Goal: Contribute content: Contribute content

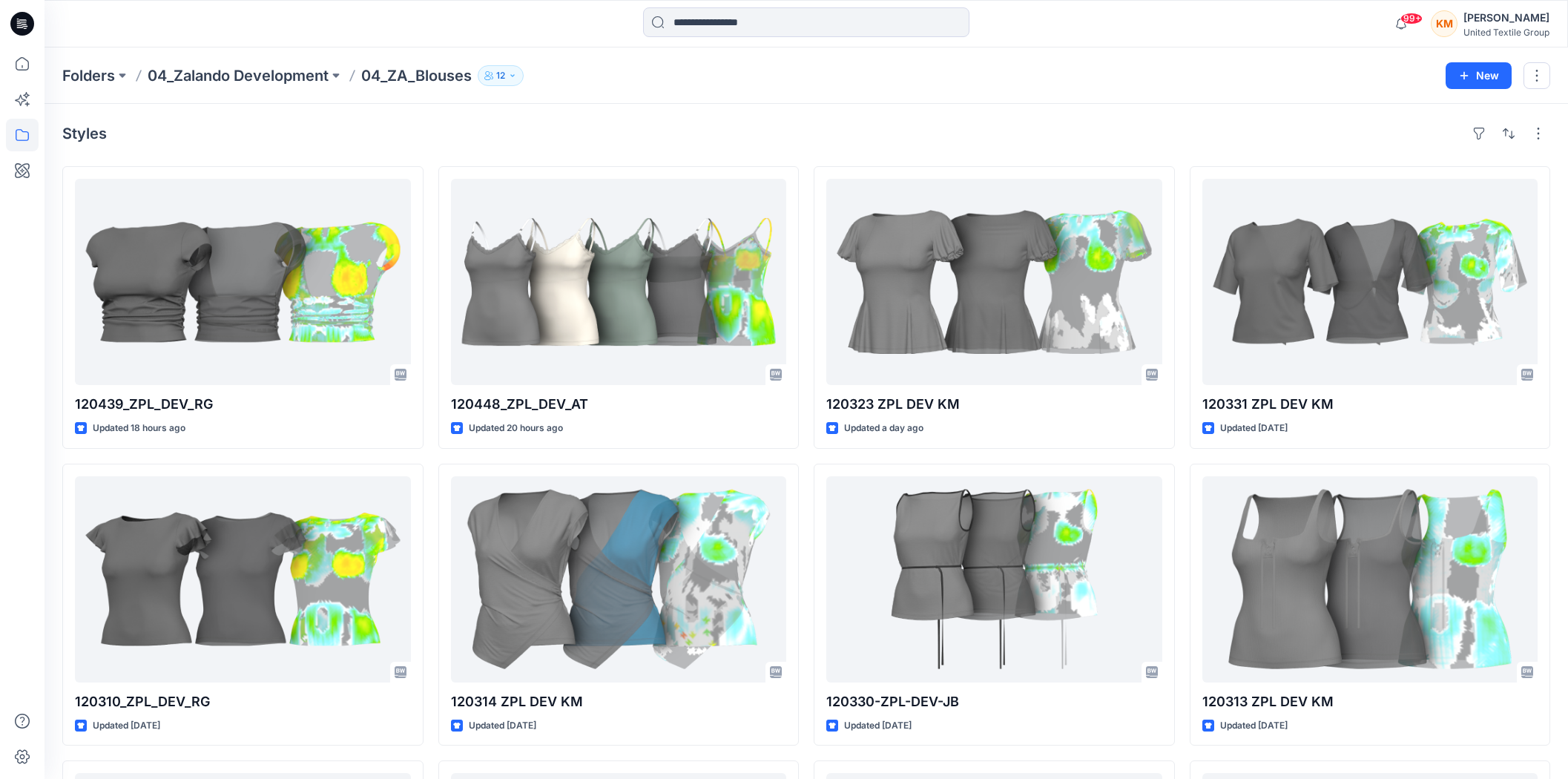
scroll to position [4478, 0]
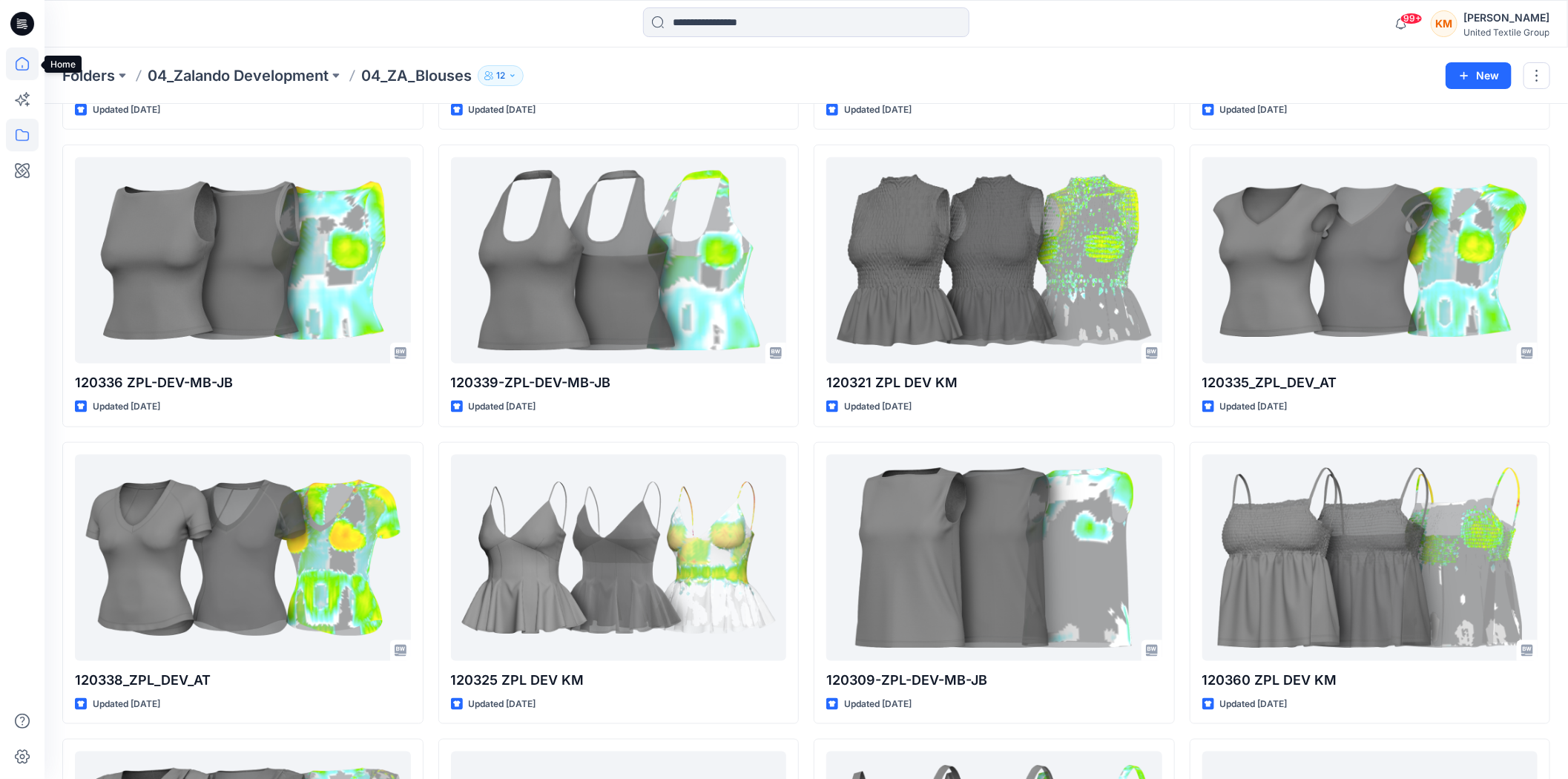
click at [16, 64] on icon at bounding box center [22, 64] width 14 height 14
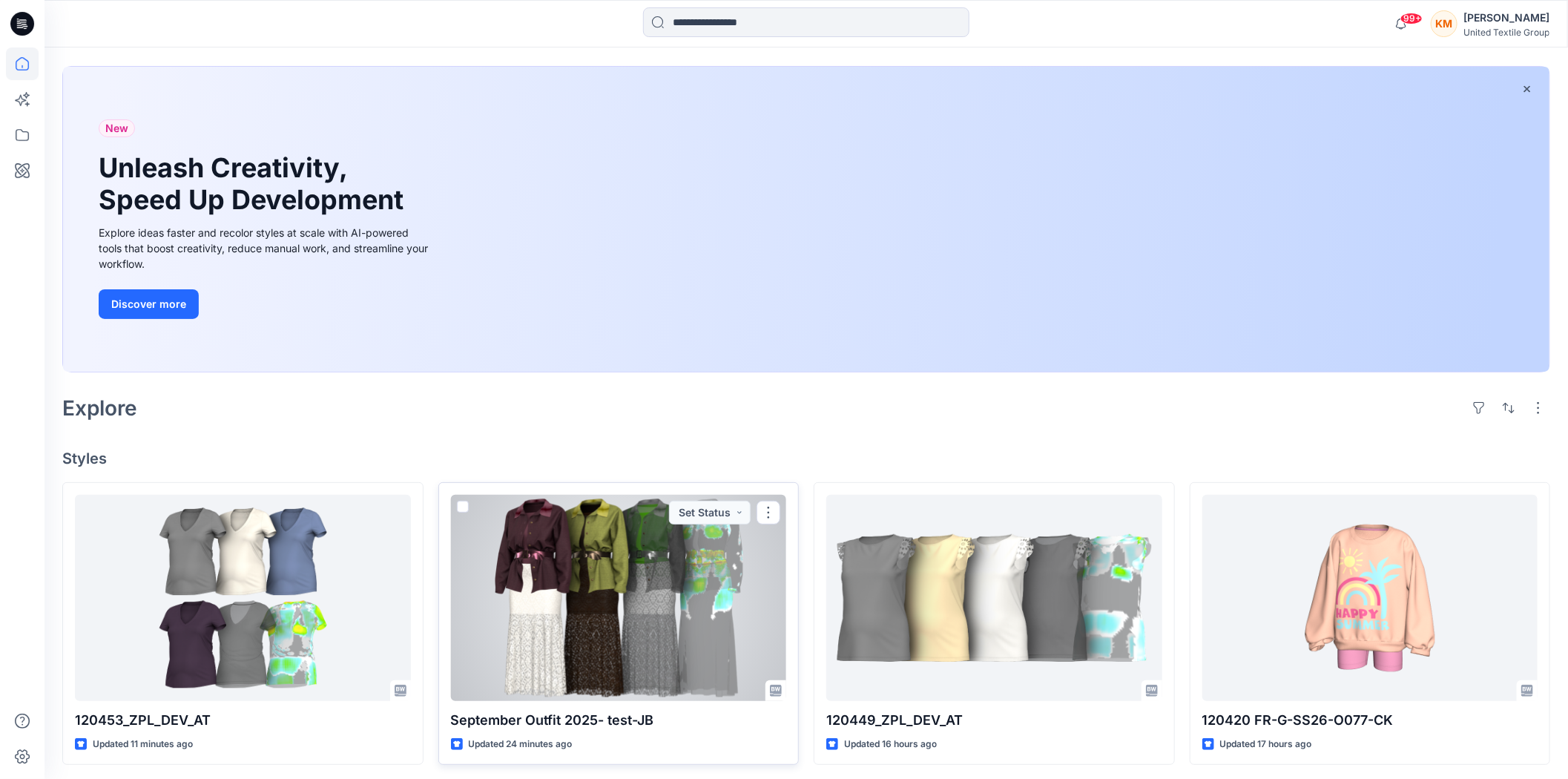
click at [667, 577] on div at bounding box center [618, 598] width 336 height 206
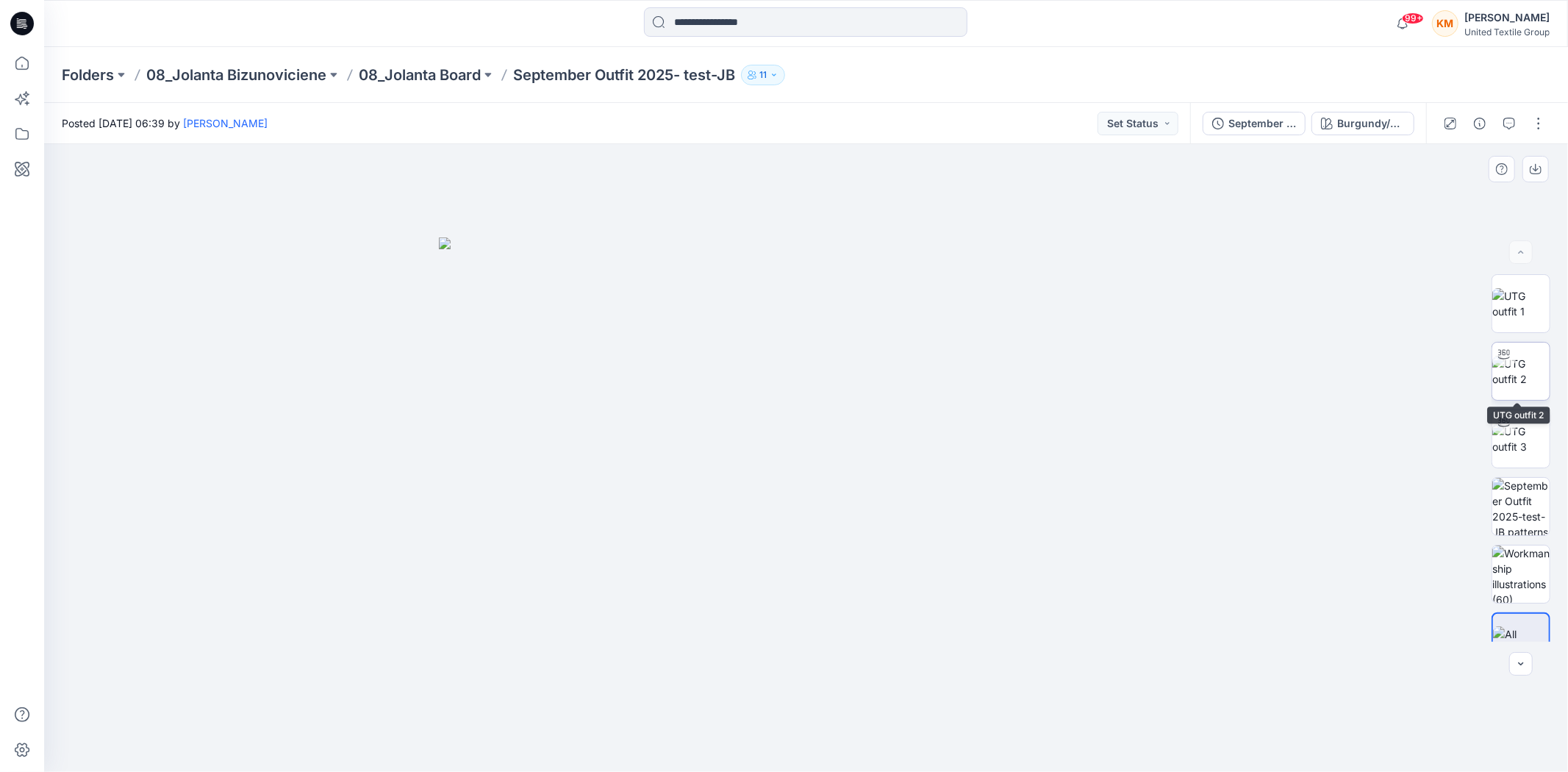
click at [1508, 364] on div at bounding box center [1503, 353] width 23 height 23
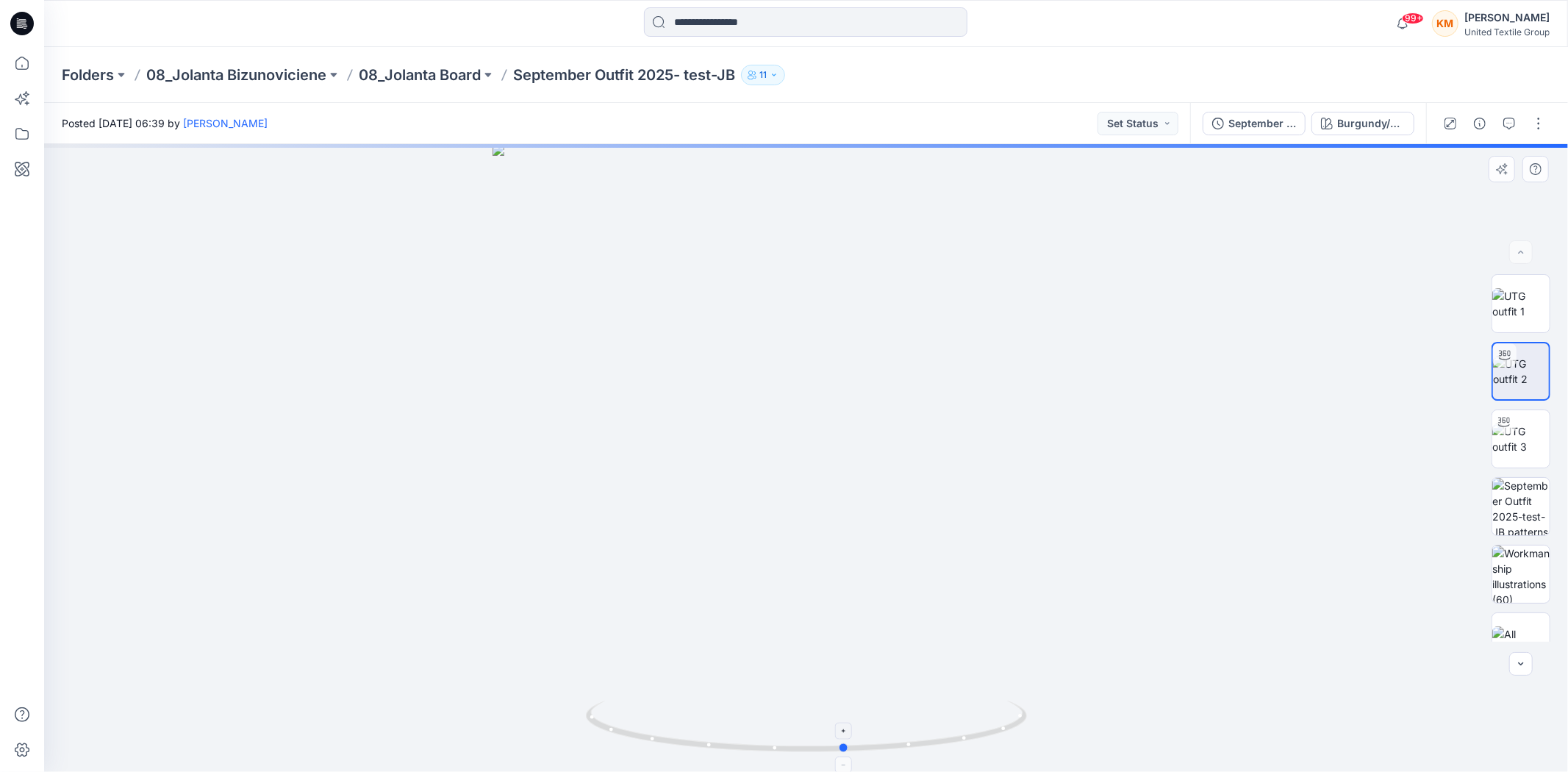
drag, startPoint x: 946, startPoint y: 746, endPoint x: 985, endPoint y: 754, distance: 39.8
click at [985, 754] on icon at bounding box center [809, 727] width 445 height 55
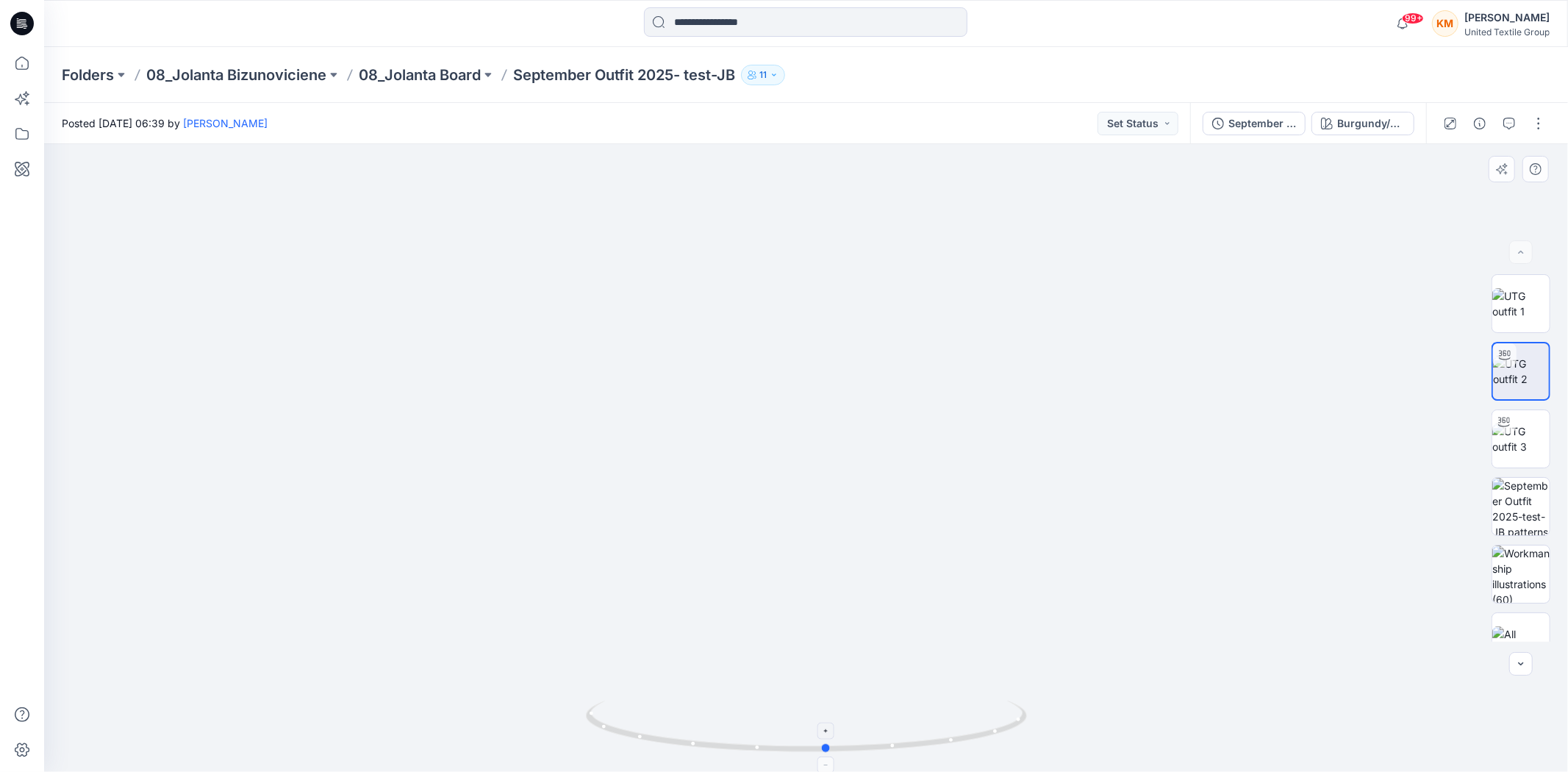
drag, startPoint x: 803, startPoint y: 752, endPoint x: 785, endPoint y: 752, distance: 18.0
click at [785, 752] on icon at bounding box center [809, 727] width 445 height 55
drag, startPoint x: 898, startPoint y: 254, endPoint x: 924, endPoint y: 530, distance: 277.2
click at [924, 530] on img at bounding box center [806, 395] width 1433 height 754
click at [21, 61] on icon at bounding box center [22, 63] width 33 height 33
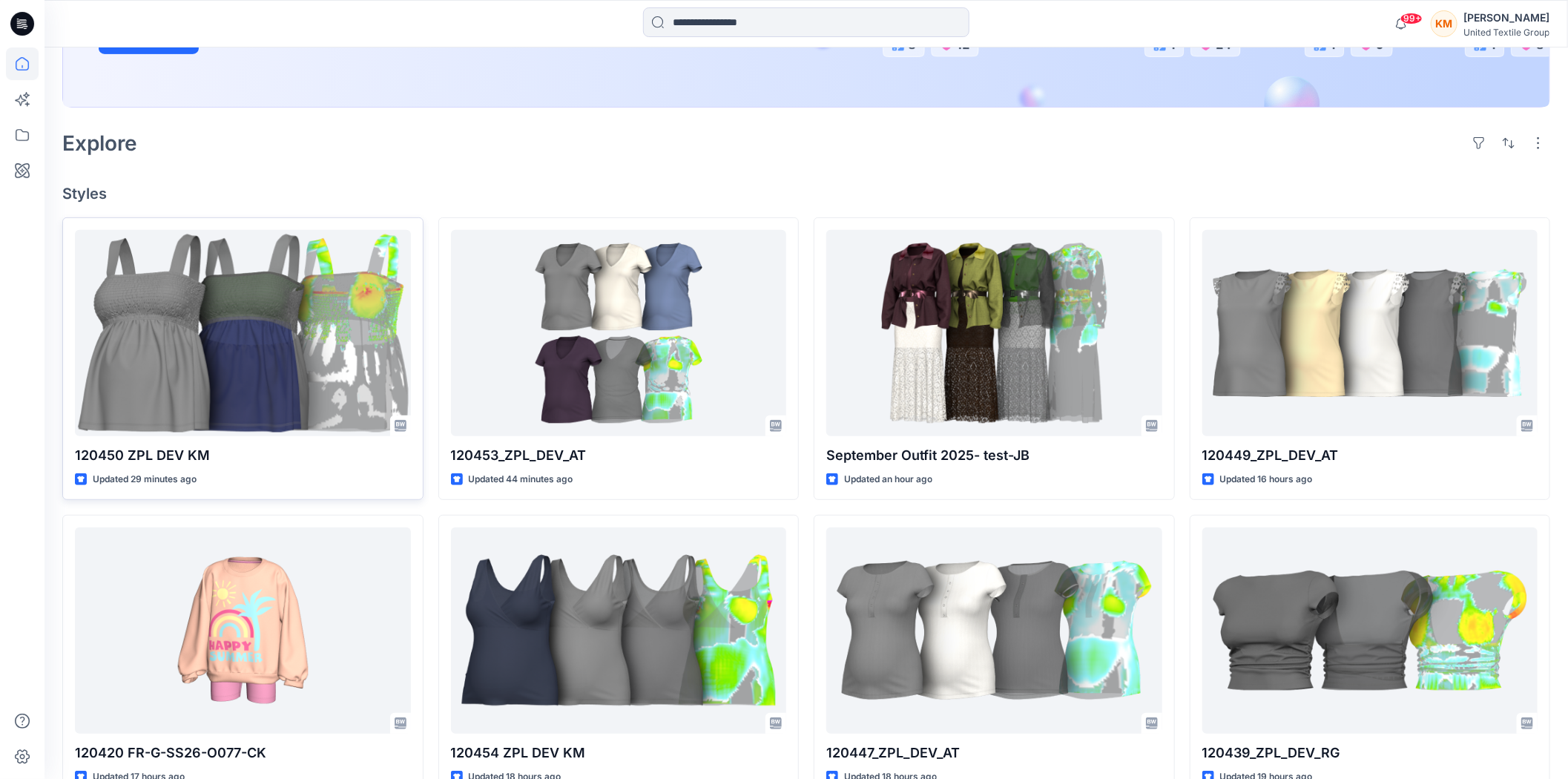
scroll to position [329, 0]
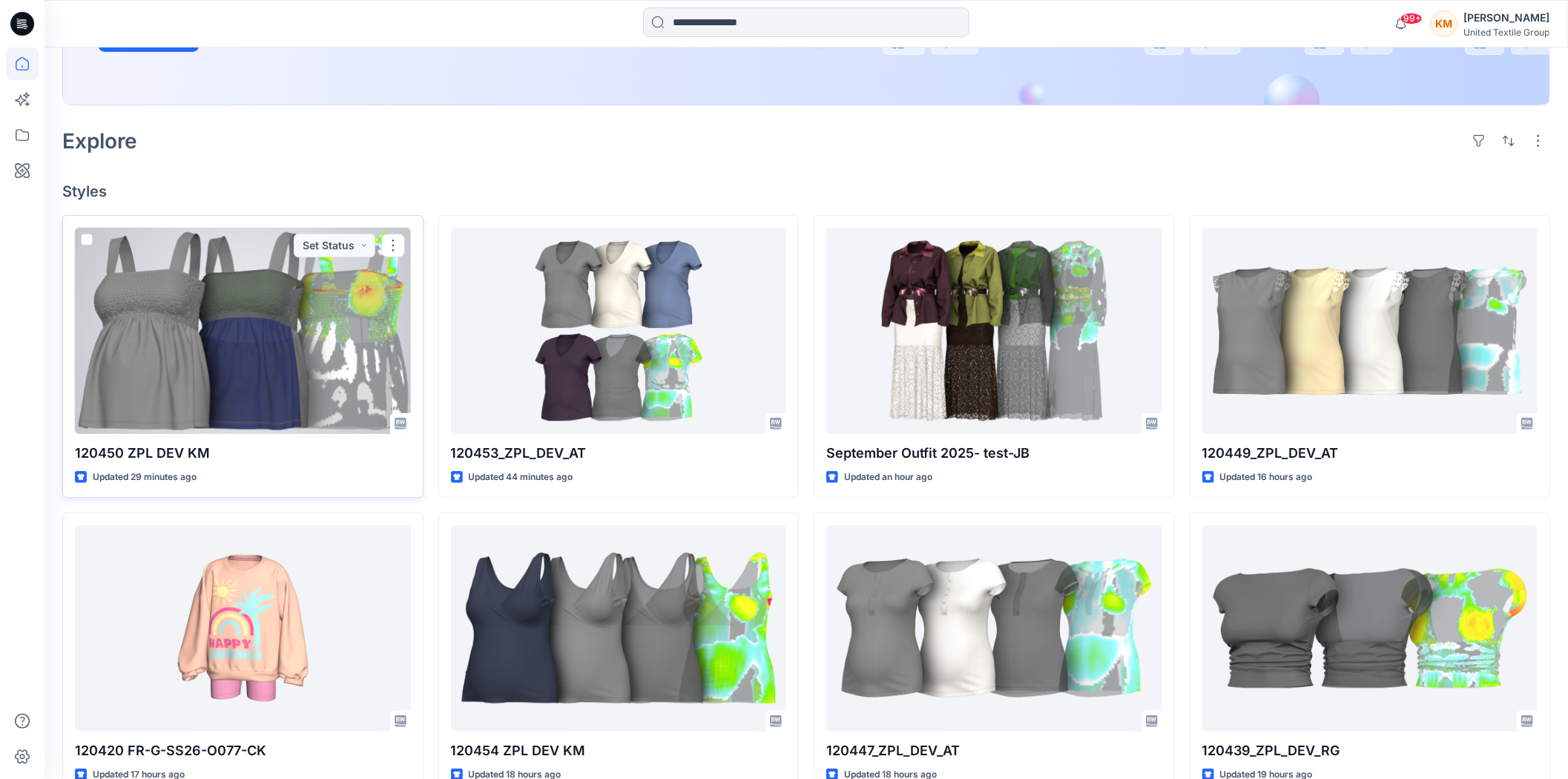
click at [258, 344] on div at bounding box center [242, 331] width 336 height 206
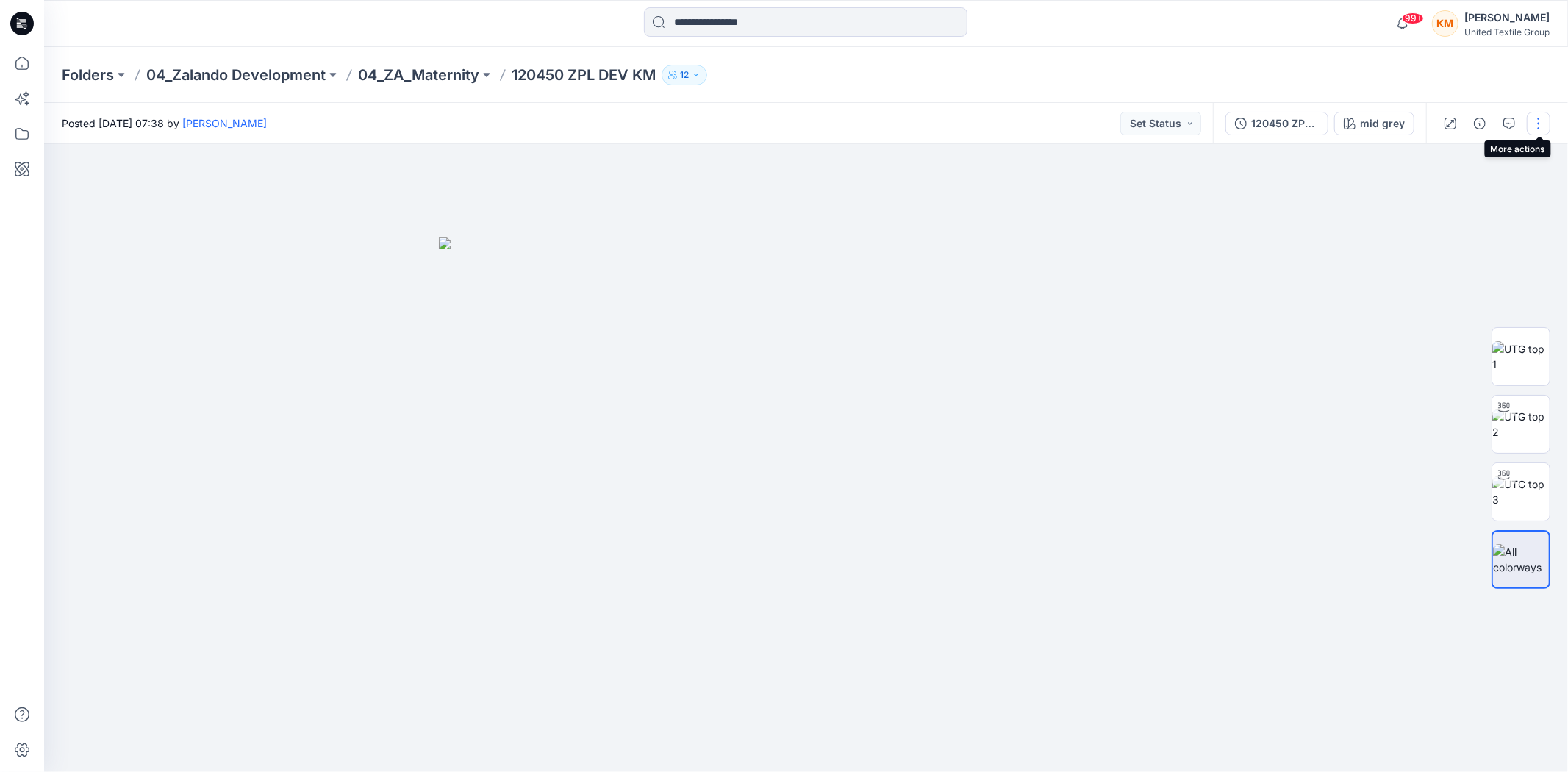
click at [1536, 125] on button "button" at bounding box center [1538, 123] width 23 height 23
click at [1441, 194] on button "Edit" at bounding box center [1464, 198] width 136 height 27
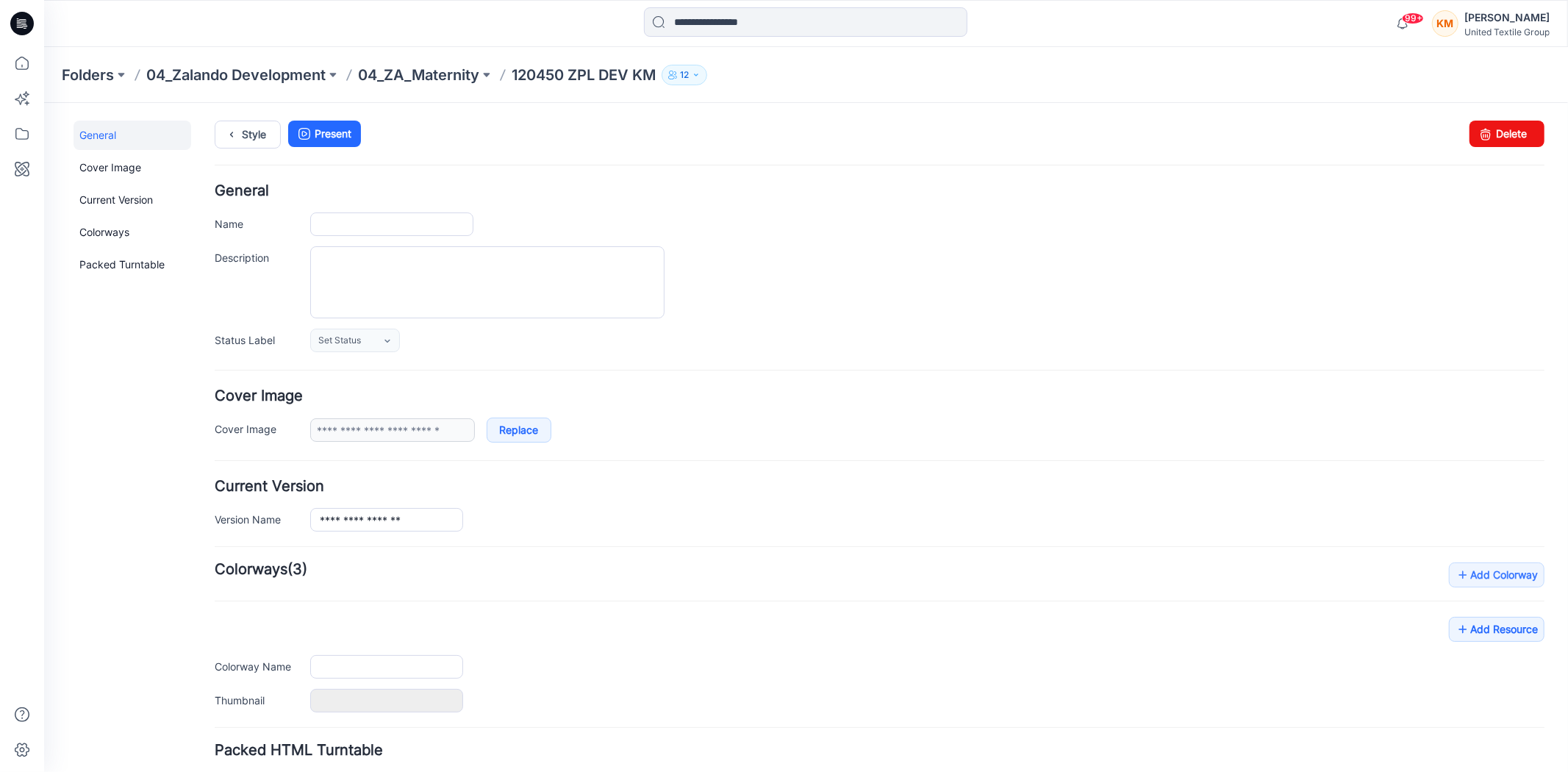
type input "**********"
type input "********"
type input "**********"
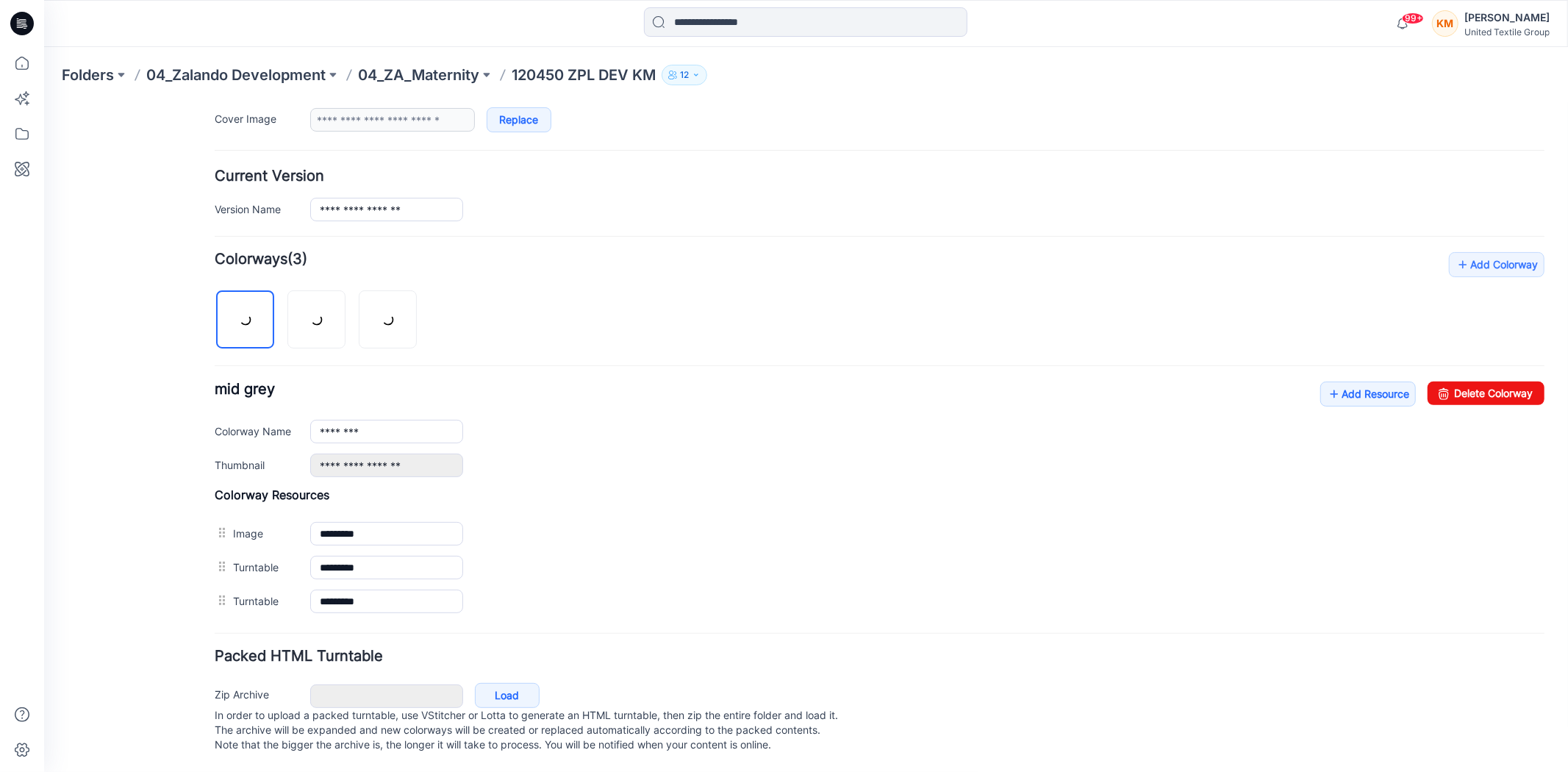
scroll to position [328, 0]
click at [1336, 386] on link "Add Resource" at bounding box center [1367, 392] width 96 height 25
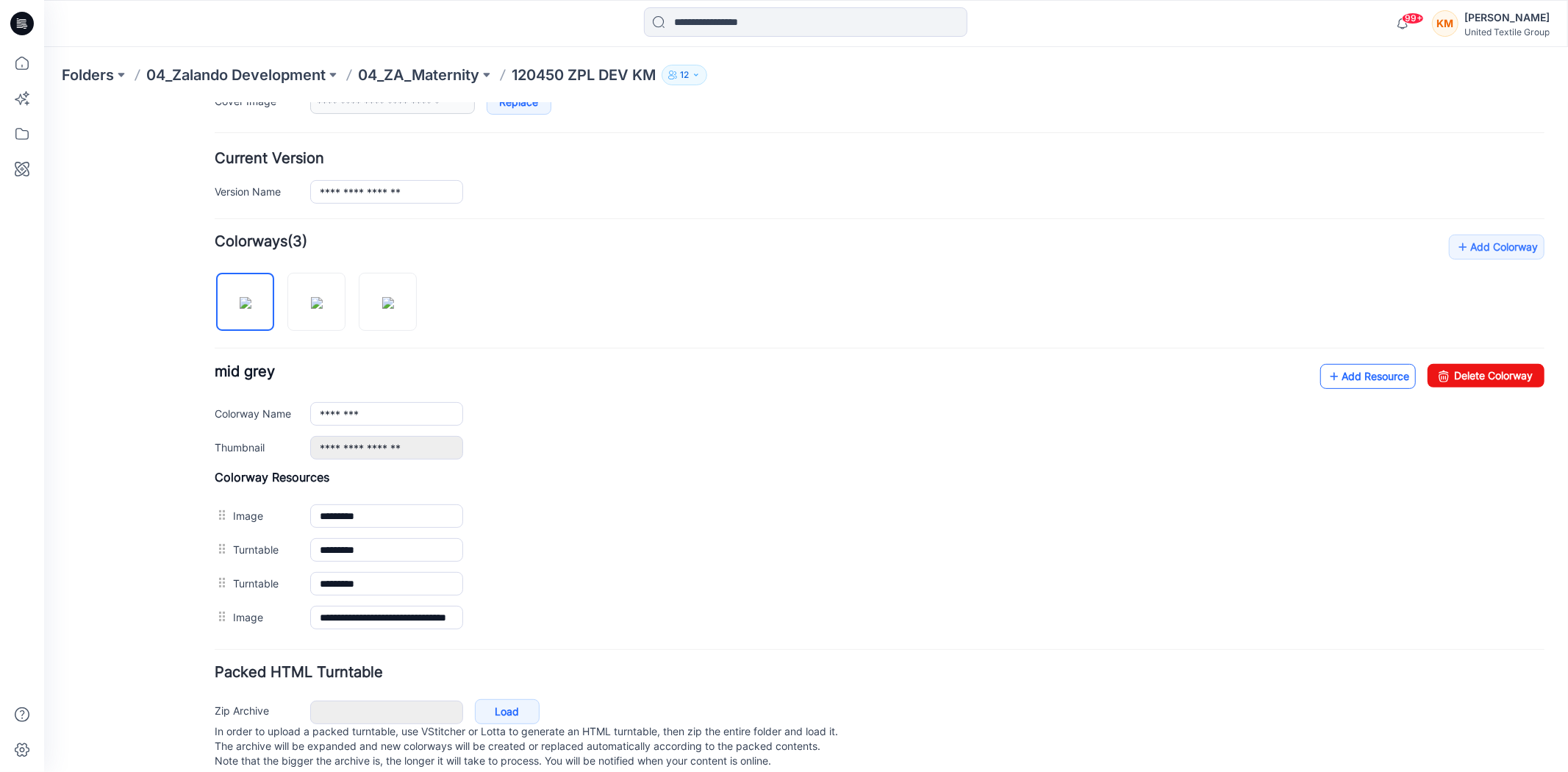
click at [1326, 380] on icon at bounding box center [1334, 375] width 14 height 23
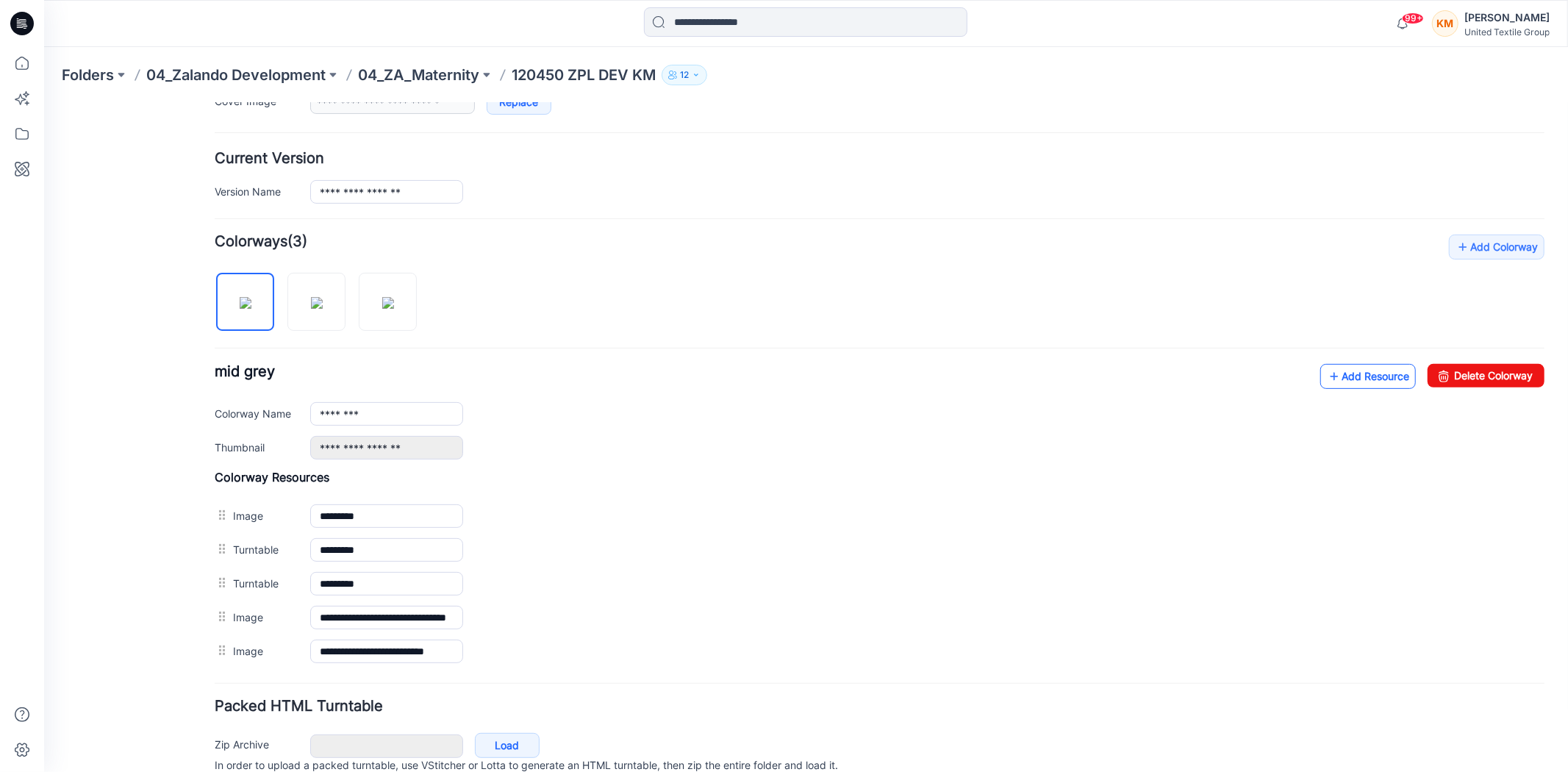
click at [1366, 386] on link "Add Resource" at bounding box center [1367, 375] width 96 height 25
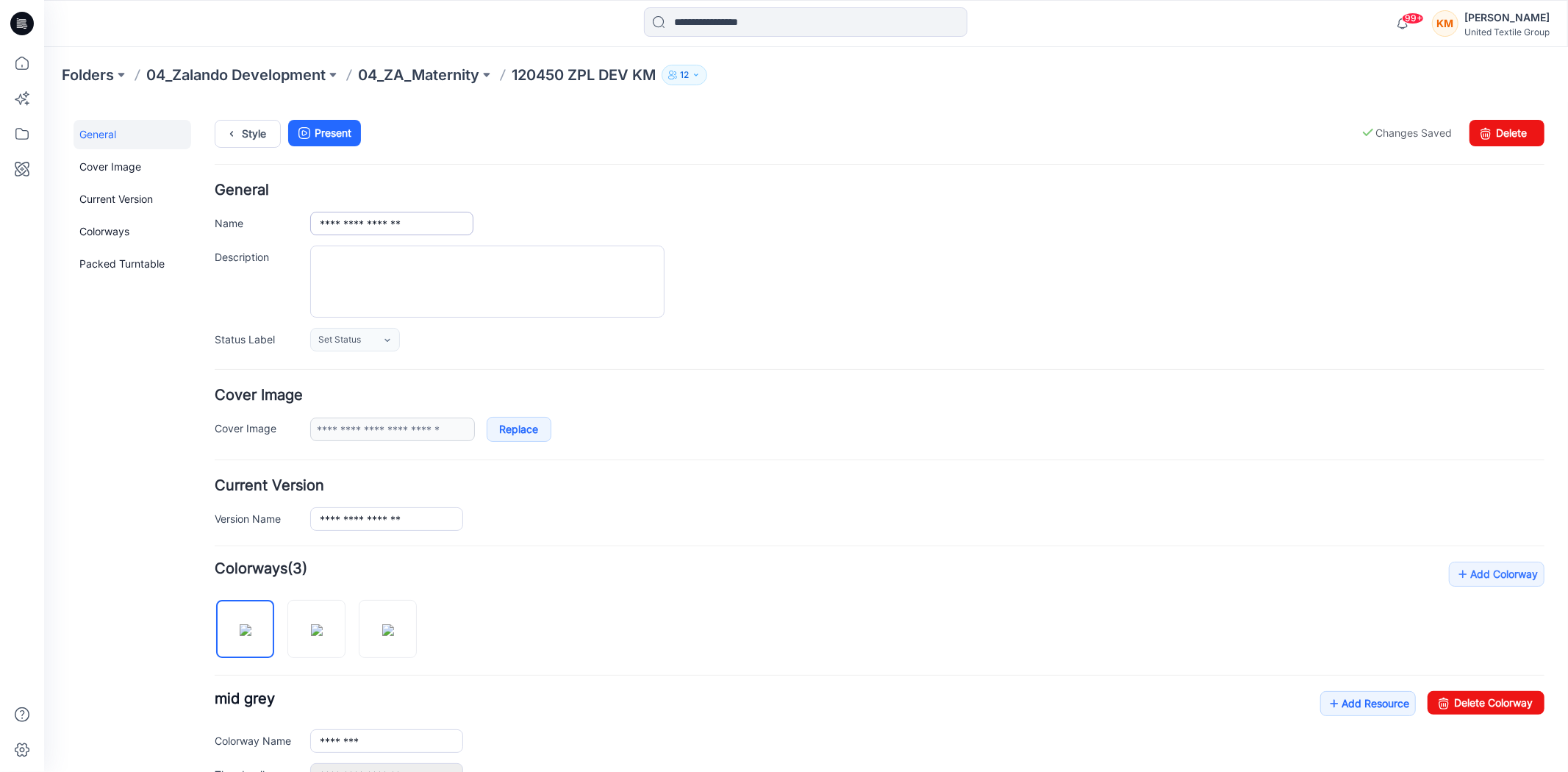
scroll to position [0, 0]
click at [260, 135] on link "Style" at bounding box center [246, 133] width 66 height 28
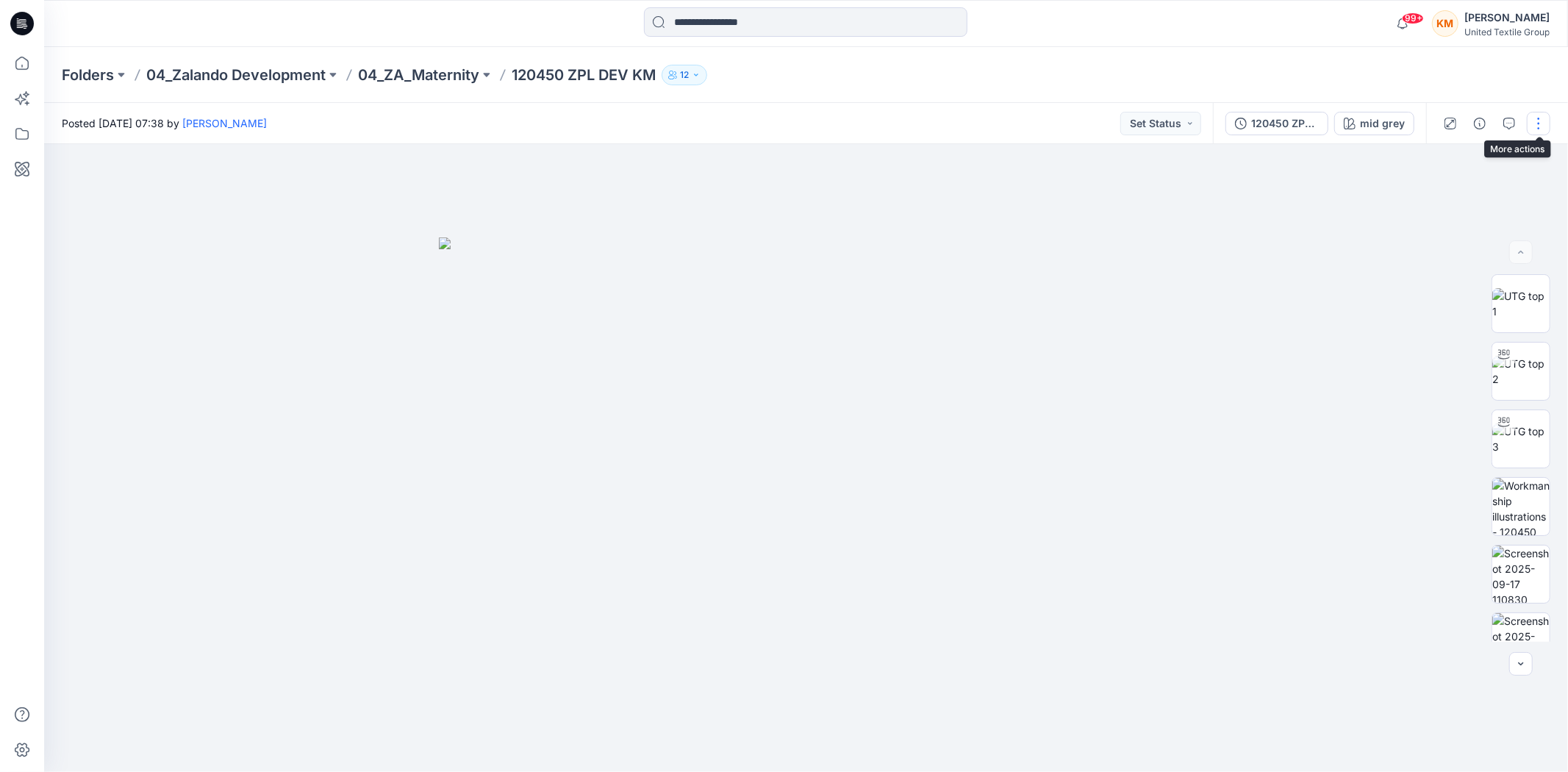
click at [1536, 119] on button "button" at bounding box center [1538, 123] width 23 height 23
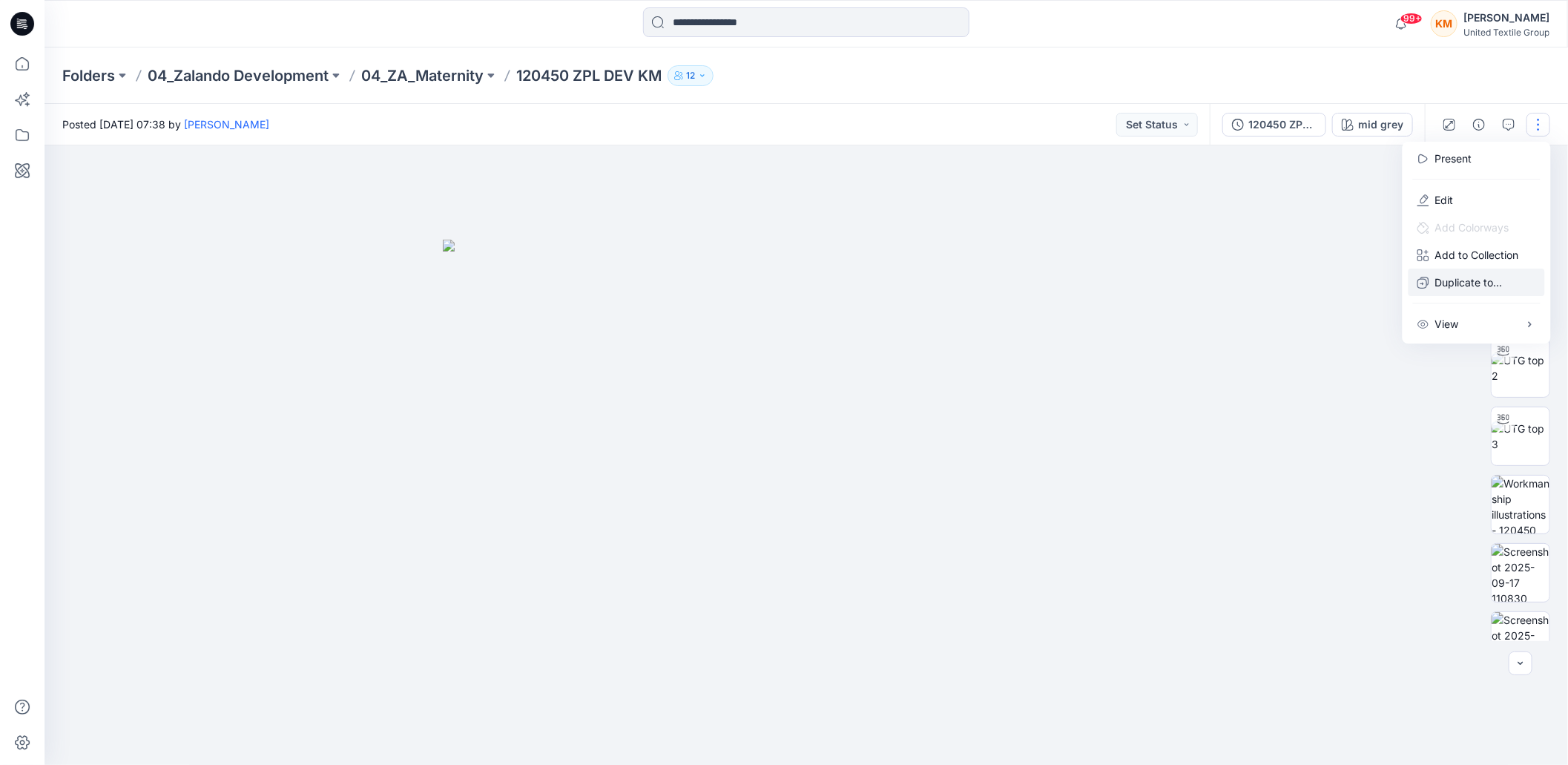
click at [1458, 282] on p "Duplicate to..." at bounding box center [1469, 282] width 68 height 15
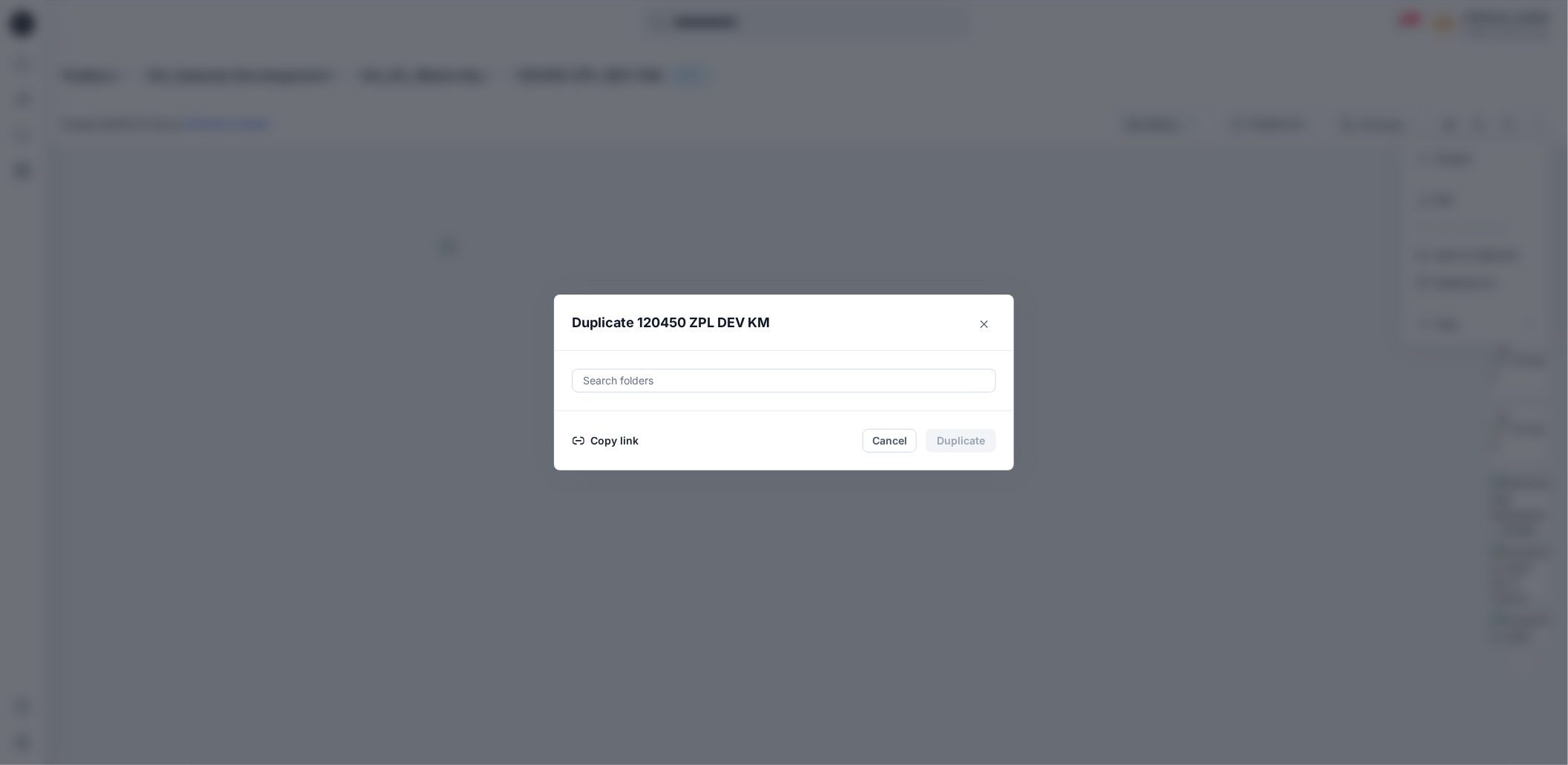
click at [634, 448] on button "Copy link" at bounding box center [606, 440] width 68 height 18
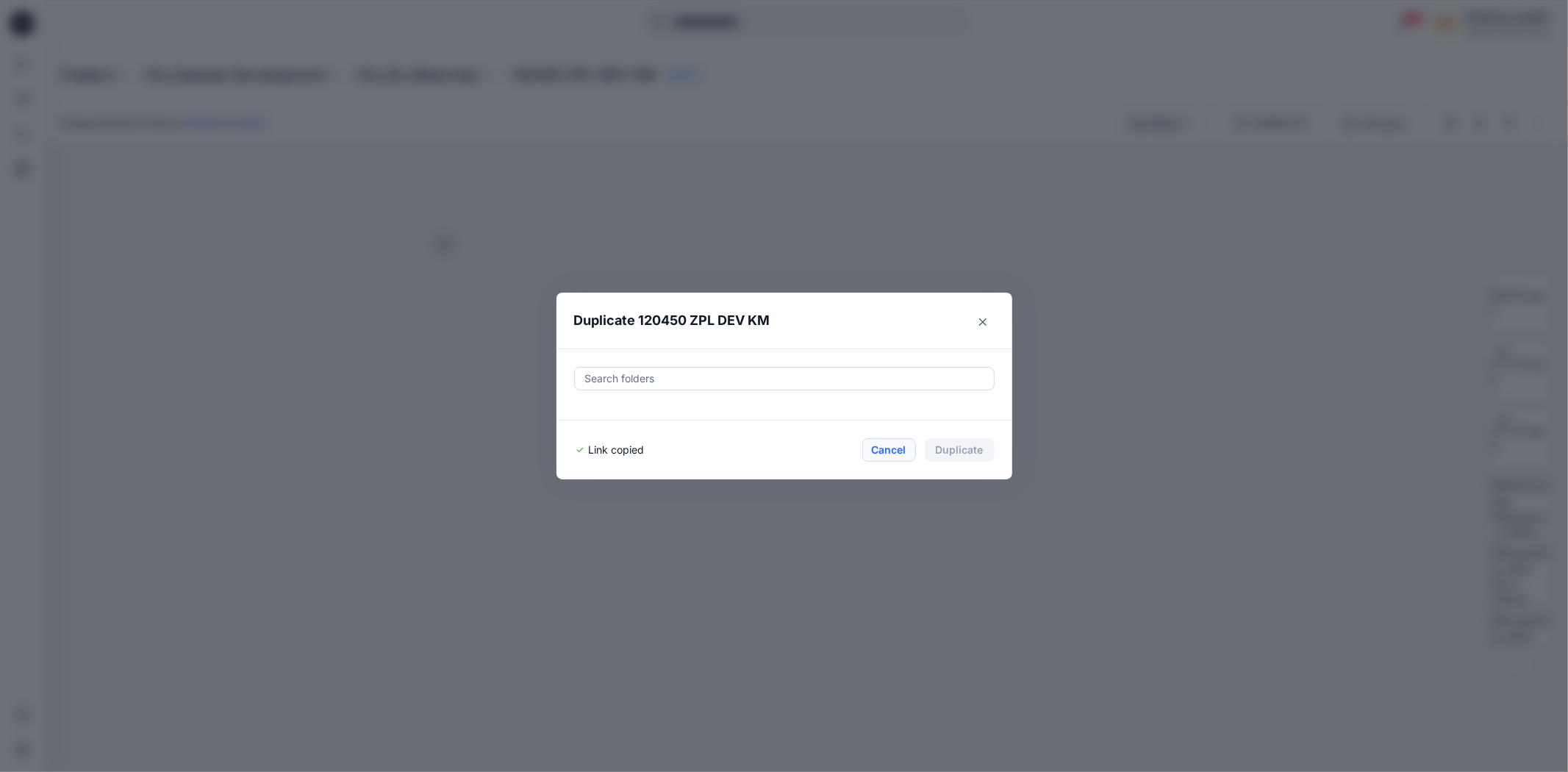
click at [887, 451] on button "Cancel" at bounding box center [888, 449] width 53 height 23
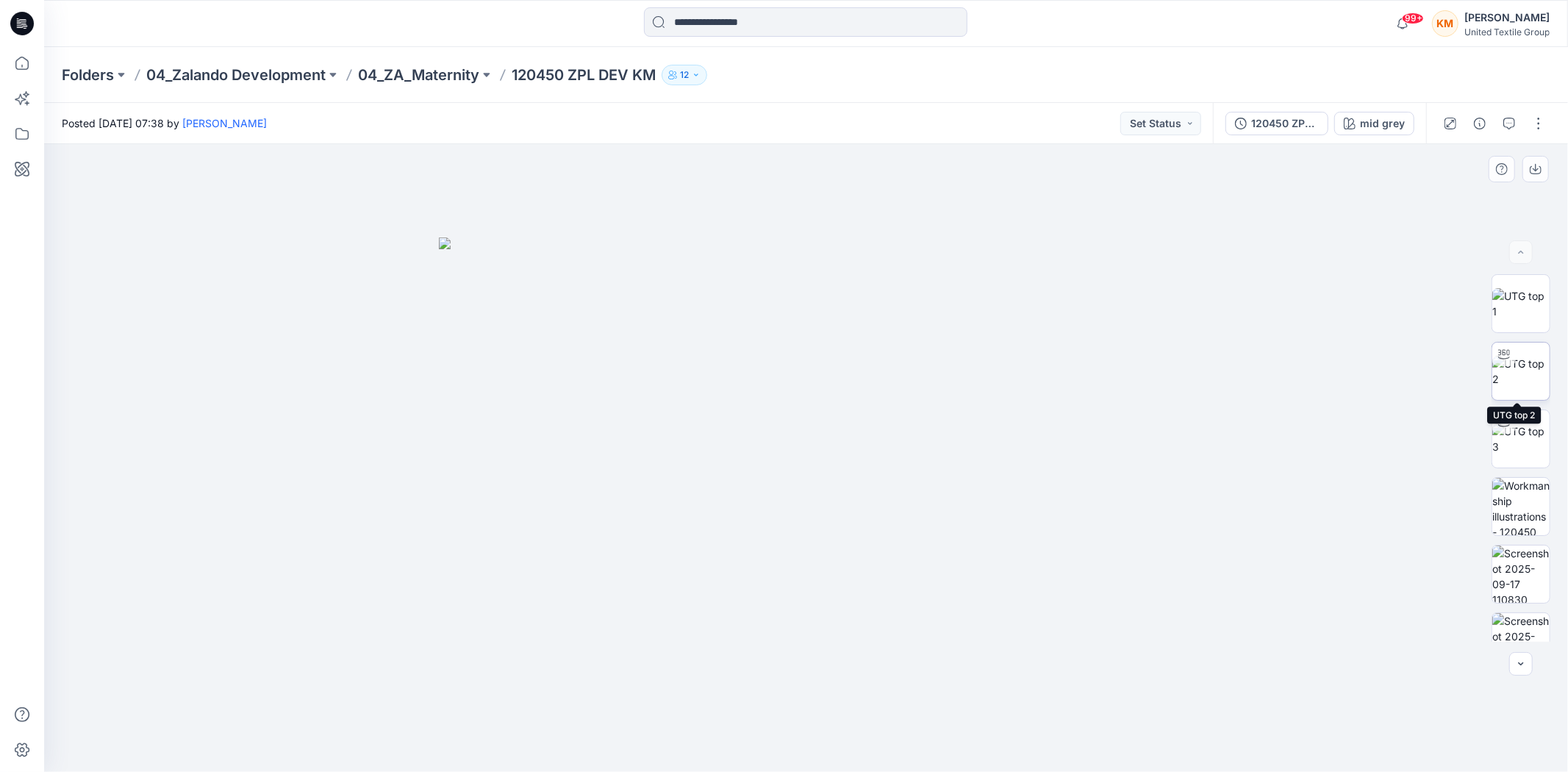
click at [1527, 373] on img at bounding box center [1521, 371] width 57 height 31
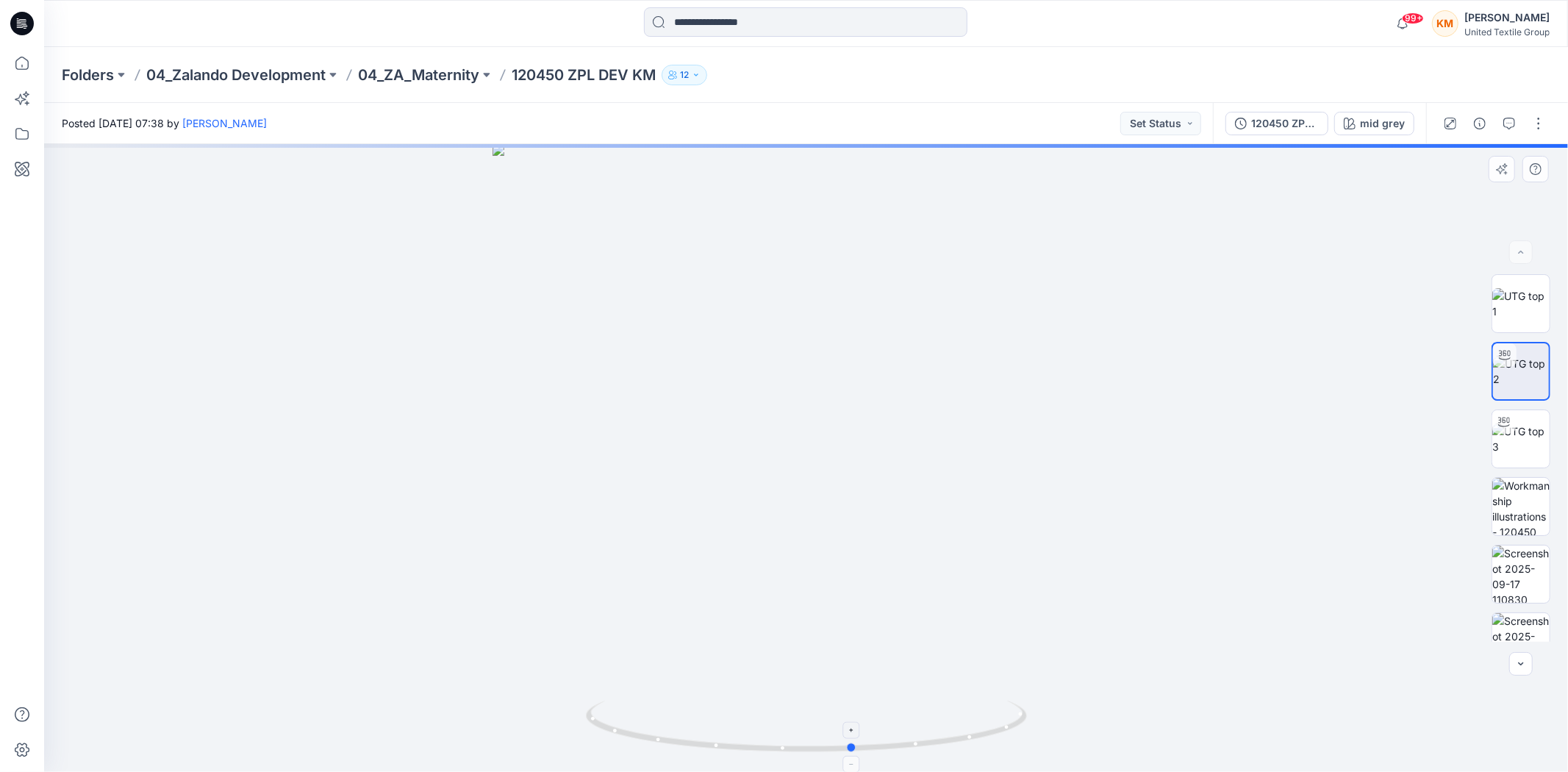
drag, startPoint x: 906, startPoint y: 746, endPoint x: 953, endPoint y: 742, distance: 47.2
click at [953, 742] on icon at bounding box center [809, 727] width 445 height 55
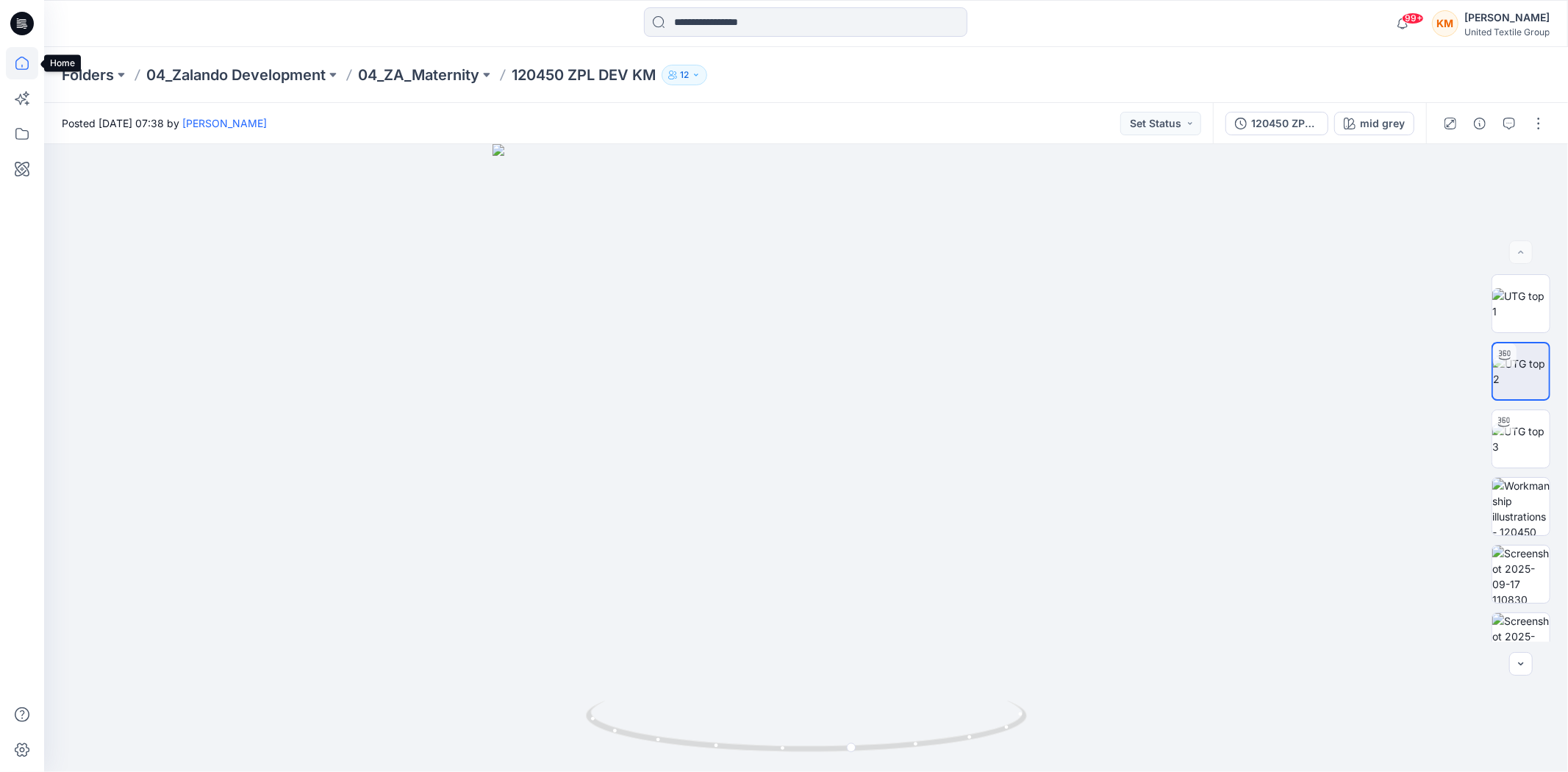
click at [13, 61] on icon at bounding box center [22, 63] width 33 height 33
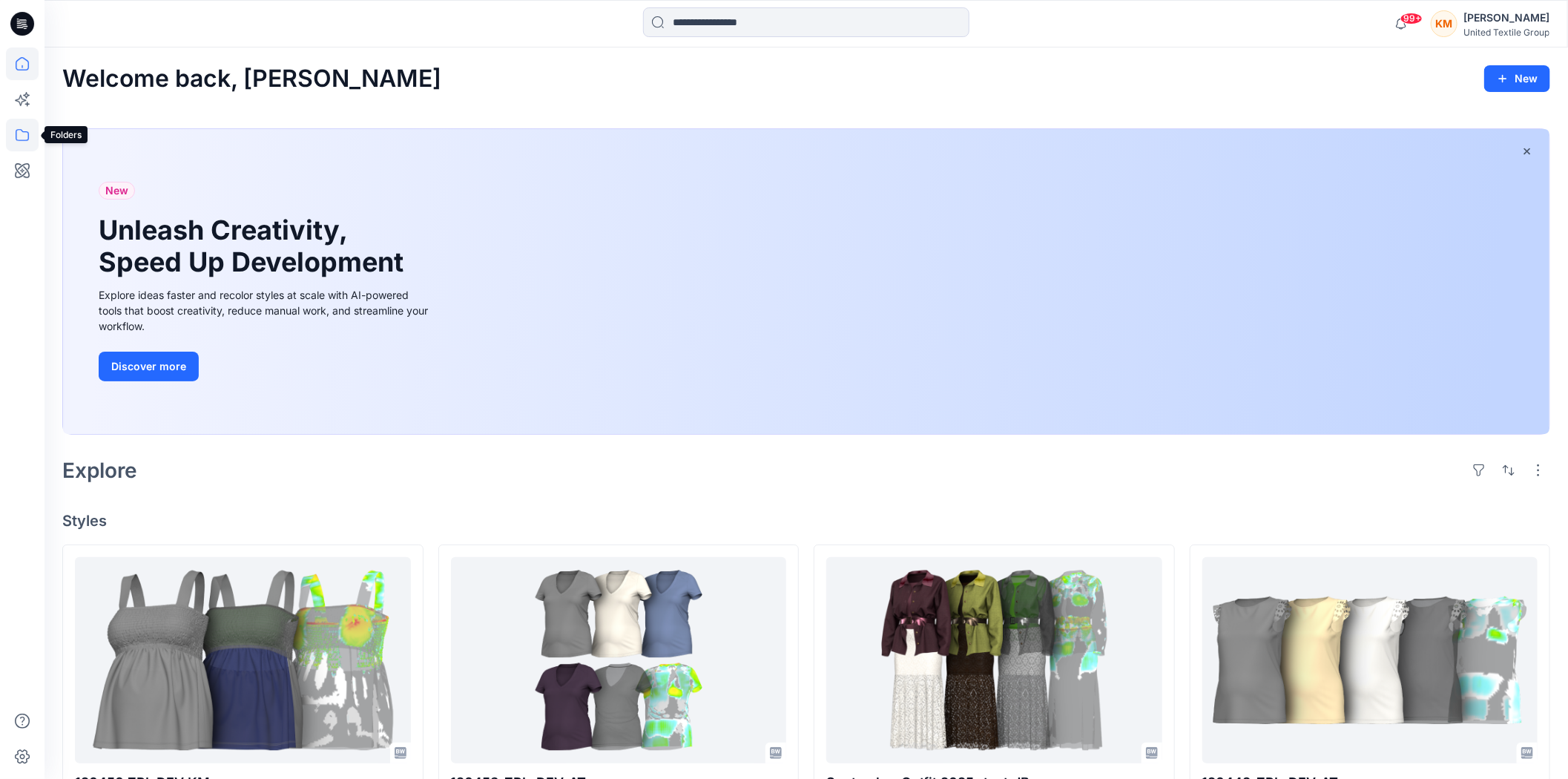
click at [21, 128] on icon at bounding box center [22, 134] width 33 height 33
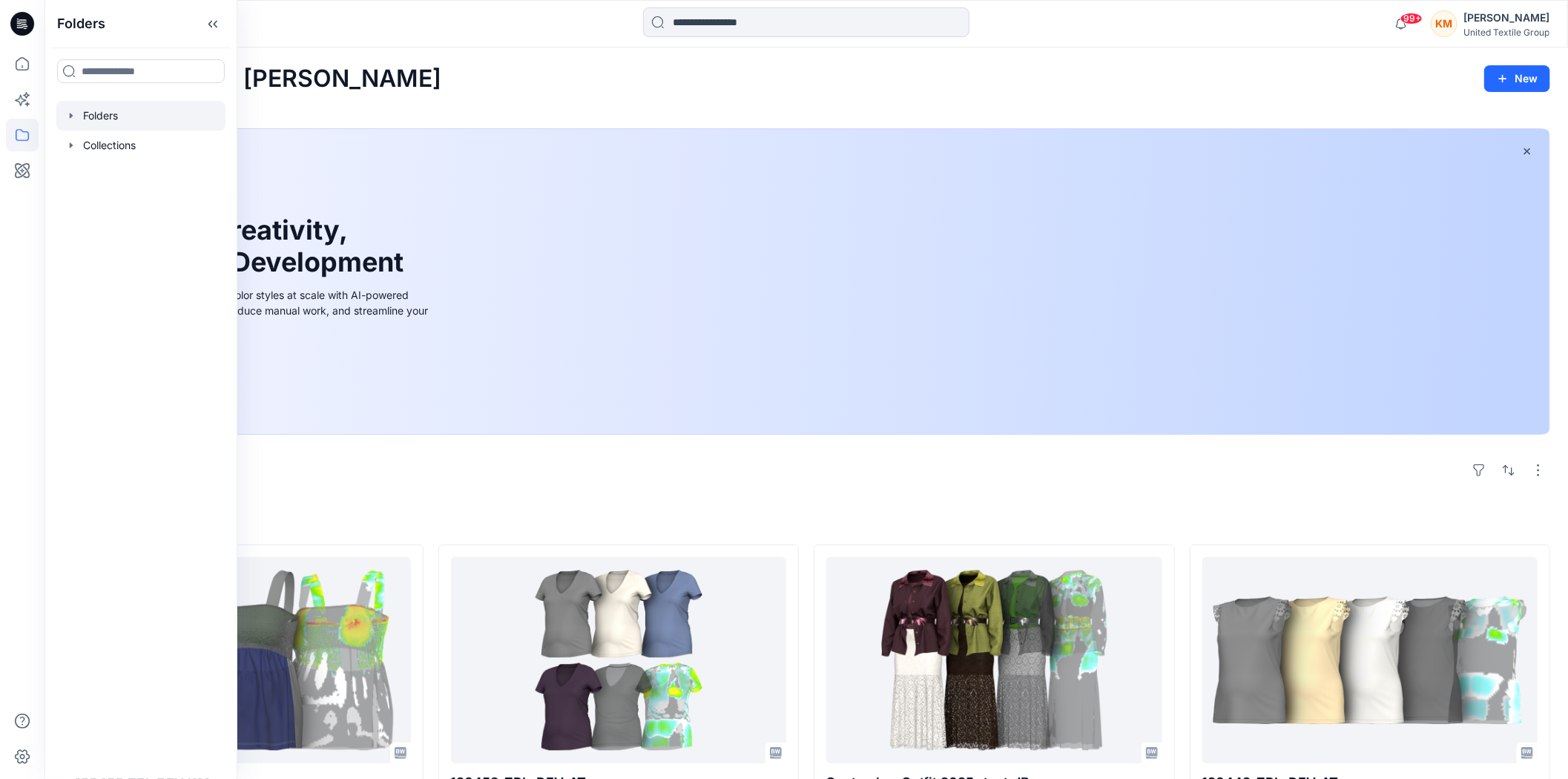
click at [181, 111] on div at bounding box center [141, 115] width 169 height 30
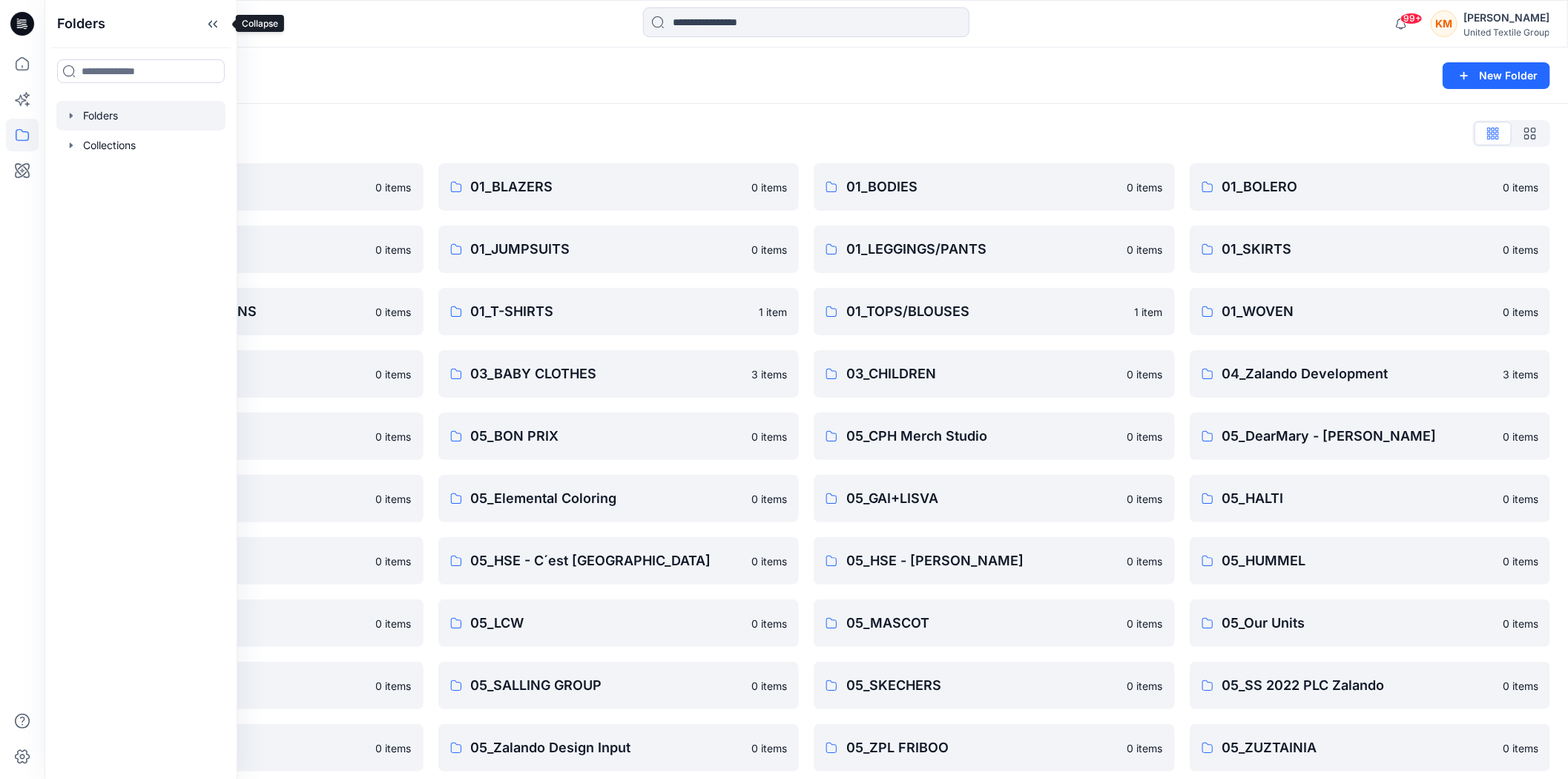
click at [215, 19] on icon at bounding box center [213, 24] width 23 height 24
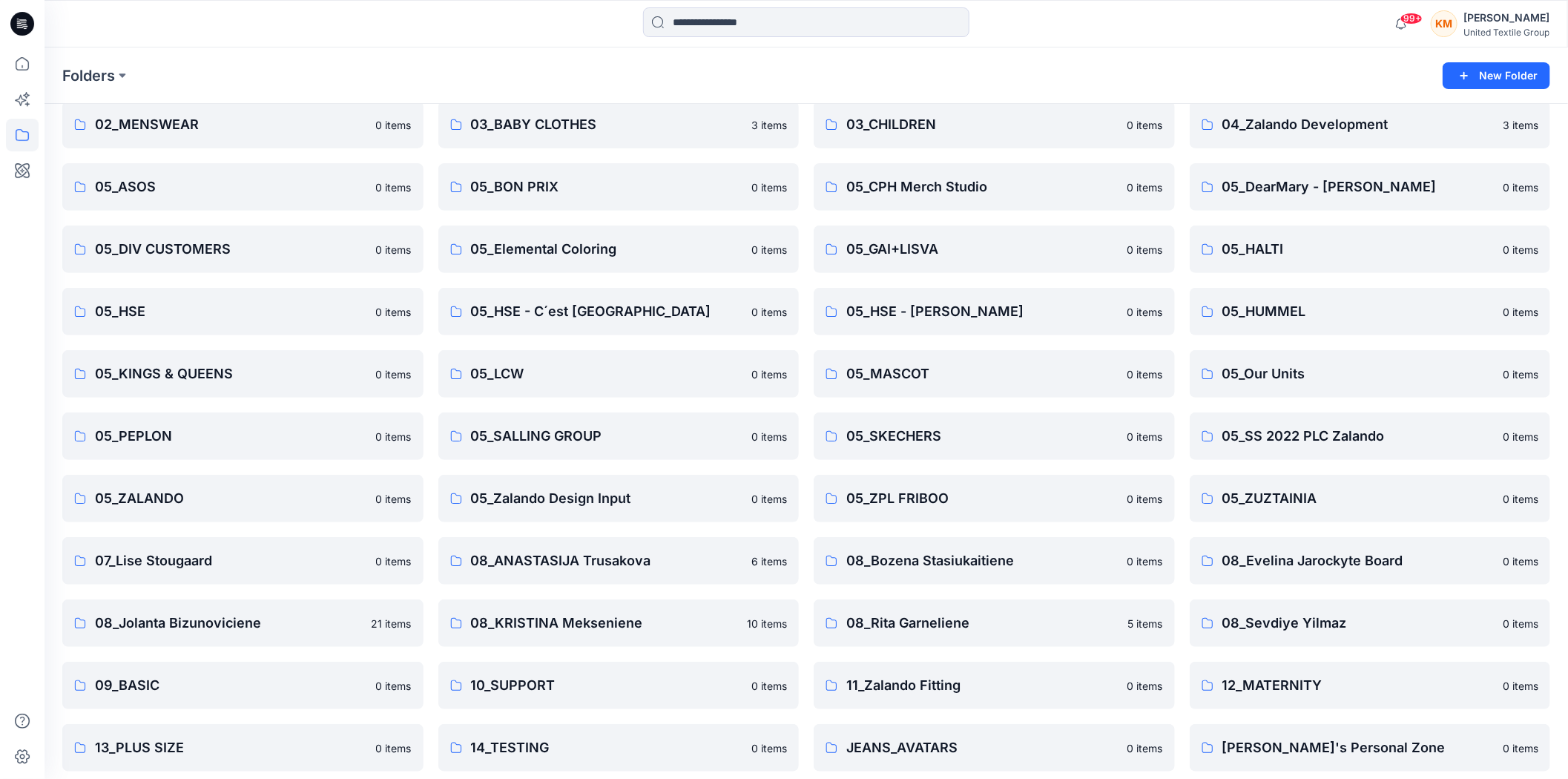
scroll to position [260, 0]
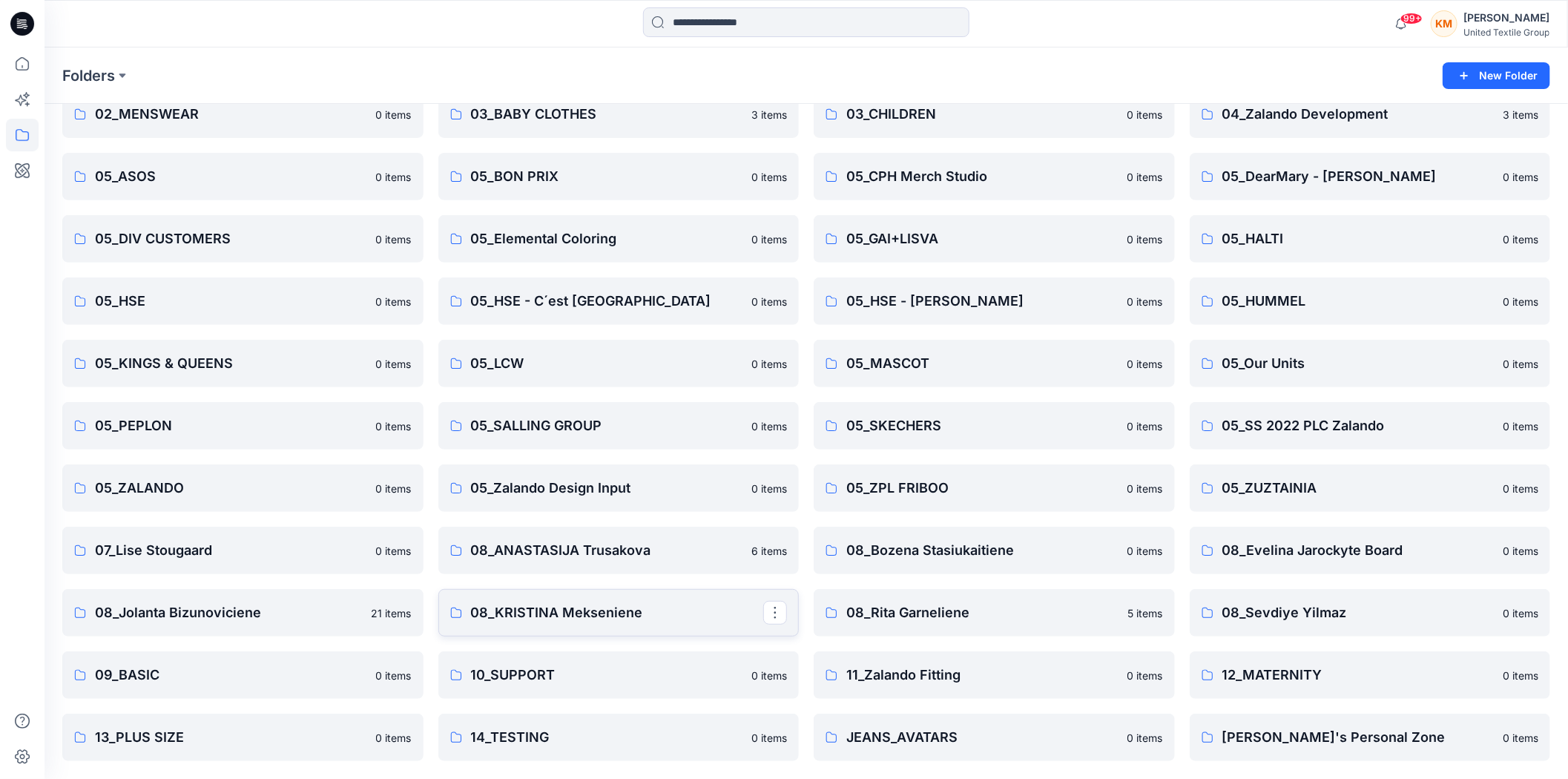
click at [603, 612] on p "08_KRISTINA Mekseniene" at bounding box center [617, 612] width 293 height 21
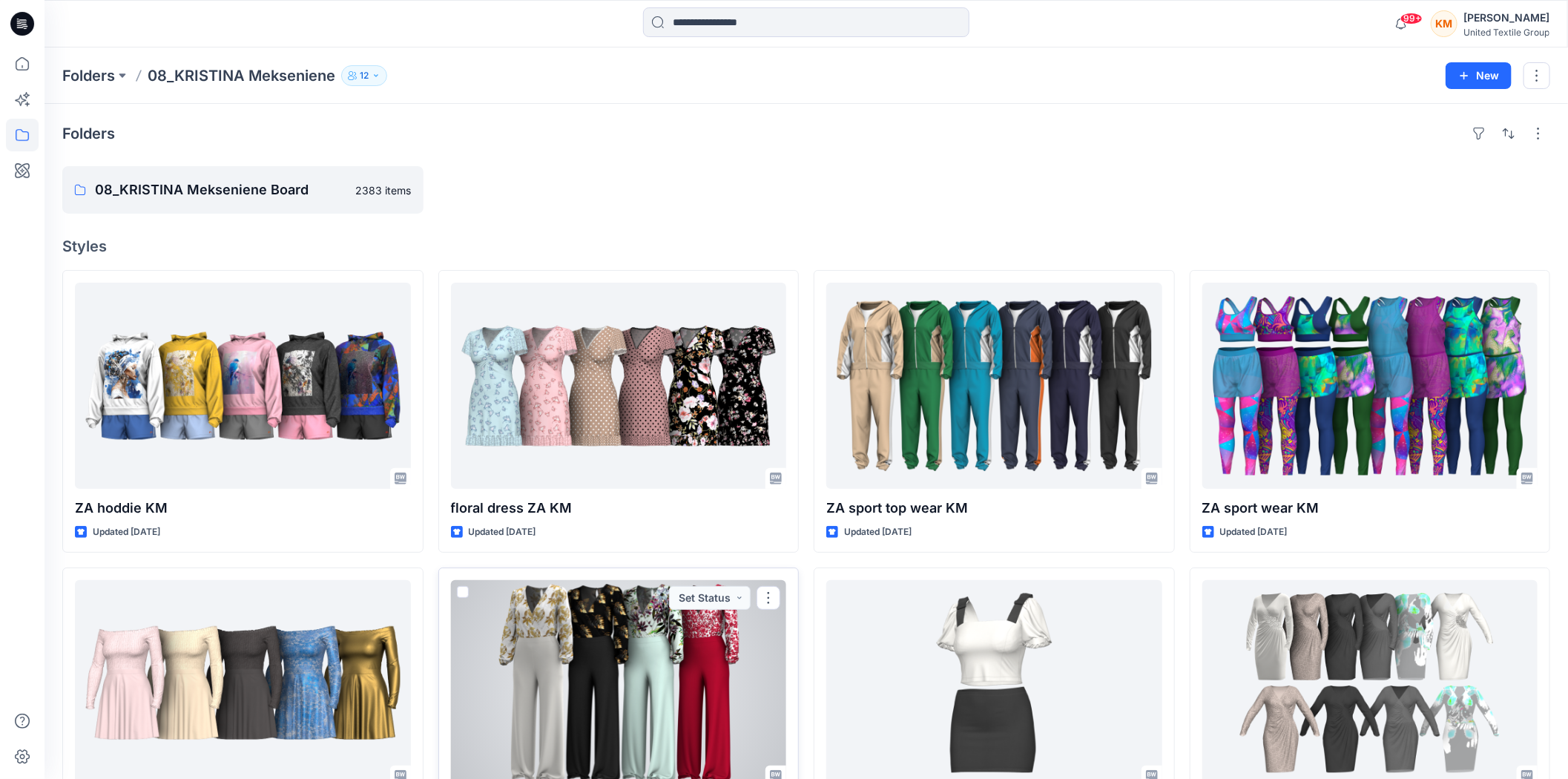
scroll to position [82, 0]
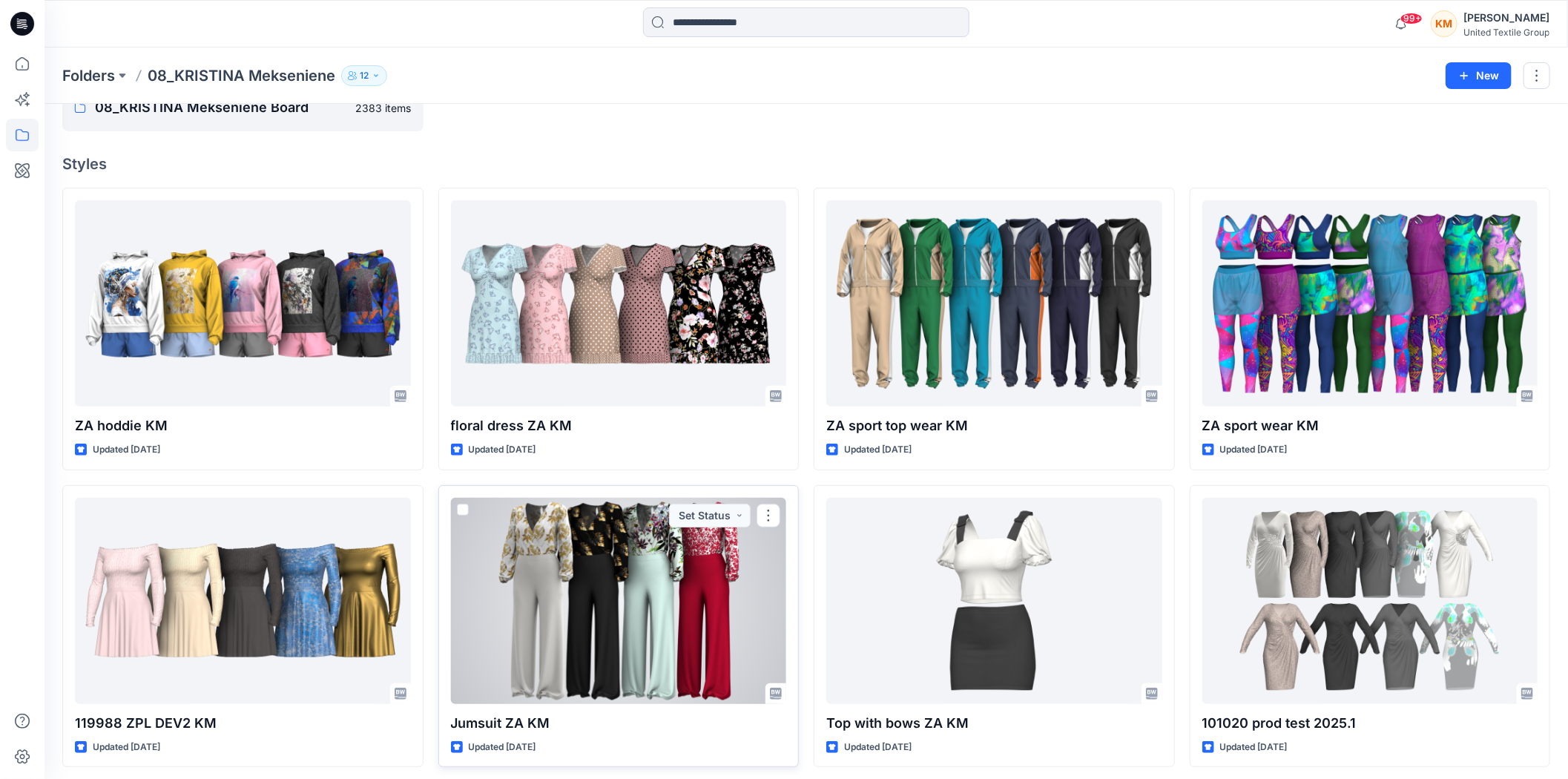
click at [561, 546] on div at bounding box center [618, 600] width 336 height 206
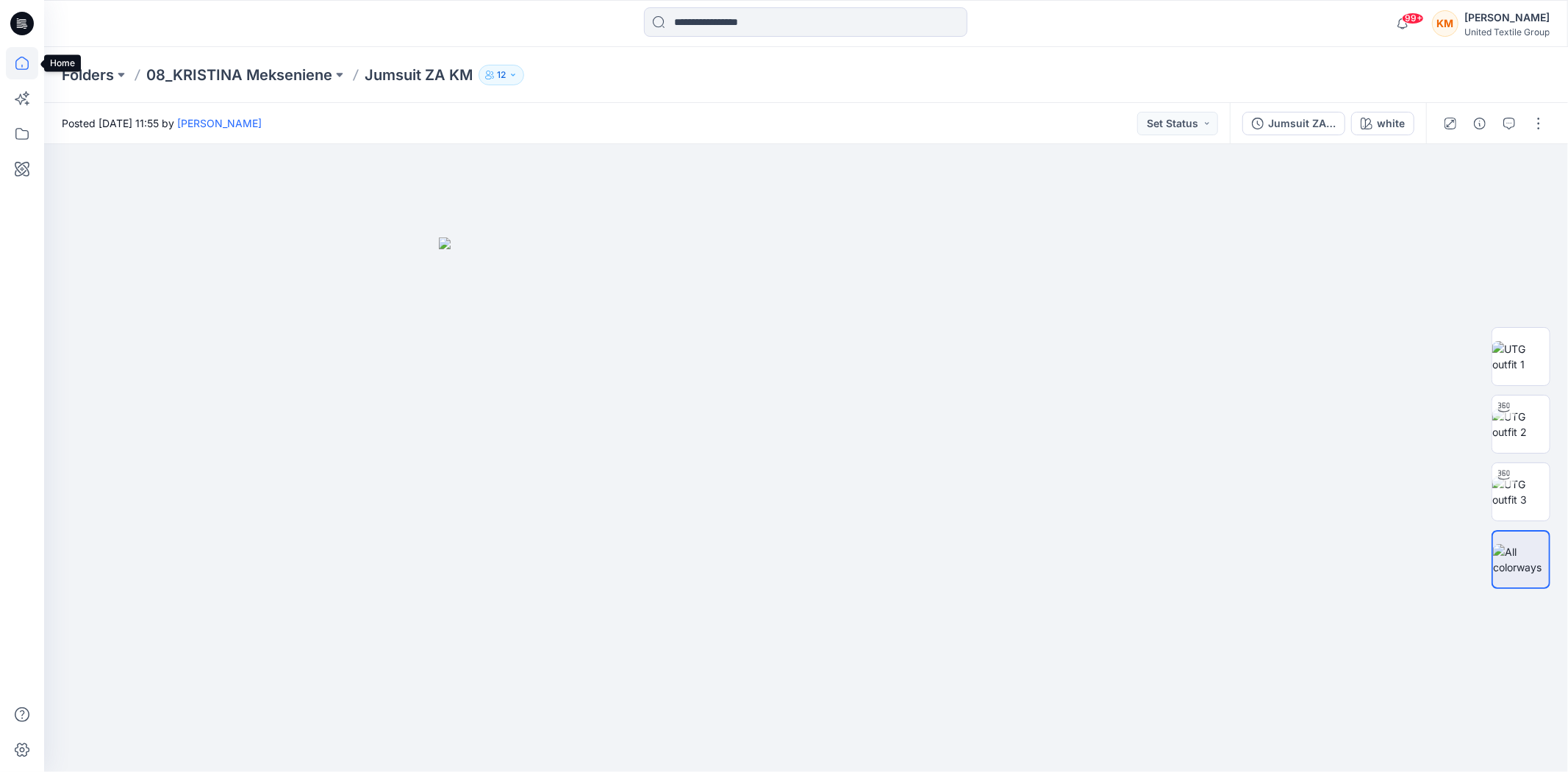
click at [23, 56] on icon at bounding box center [22, 63] width 33 height 33
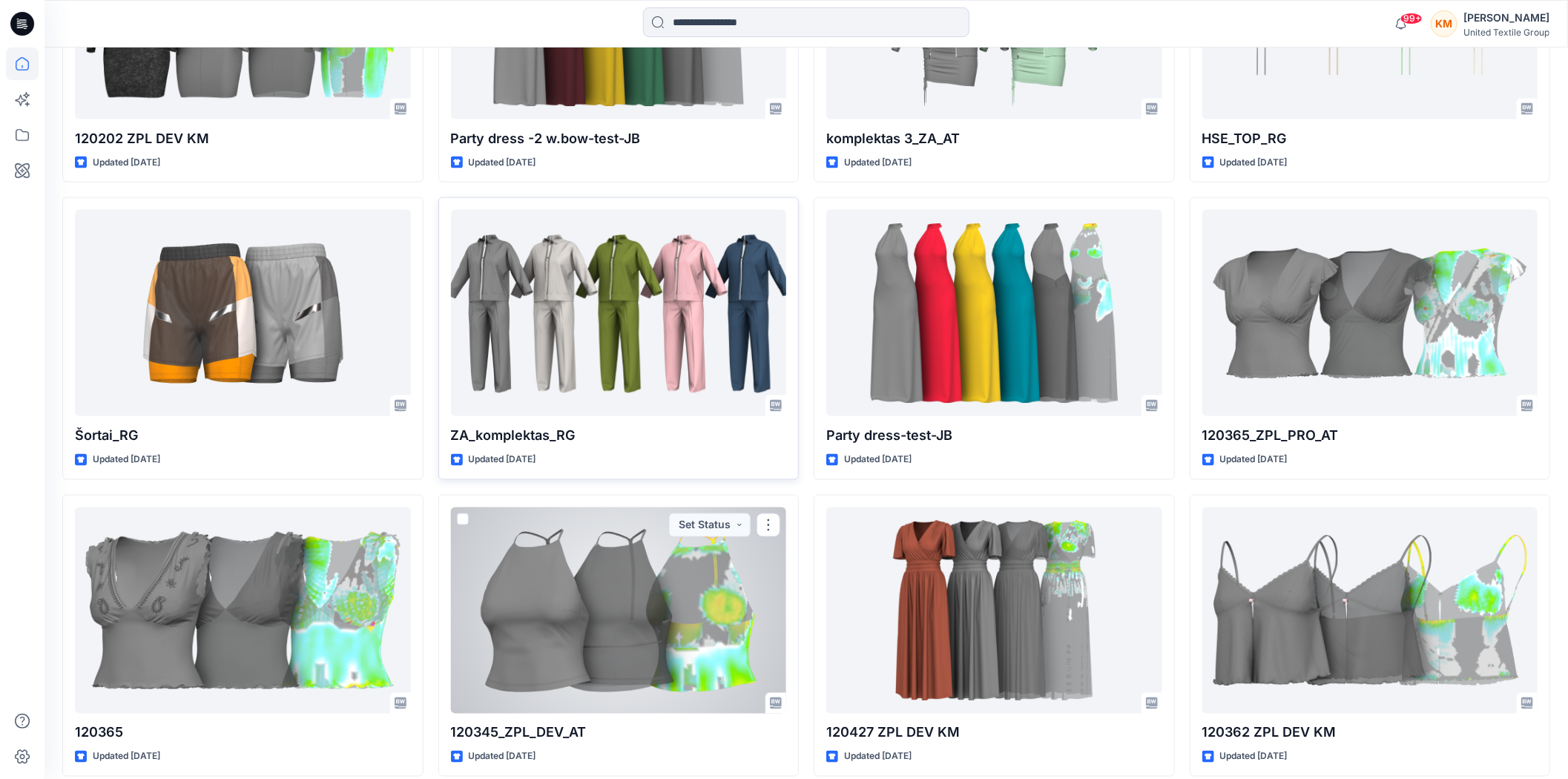
scroll to position [4774, 0]
